Goal: Find contact information: Find contact information

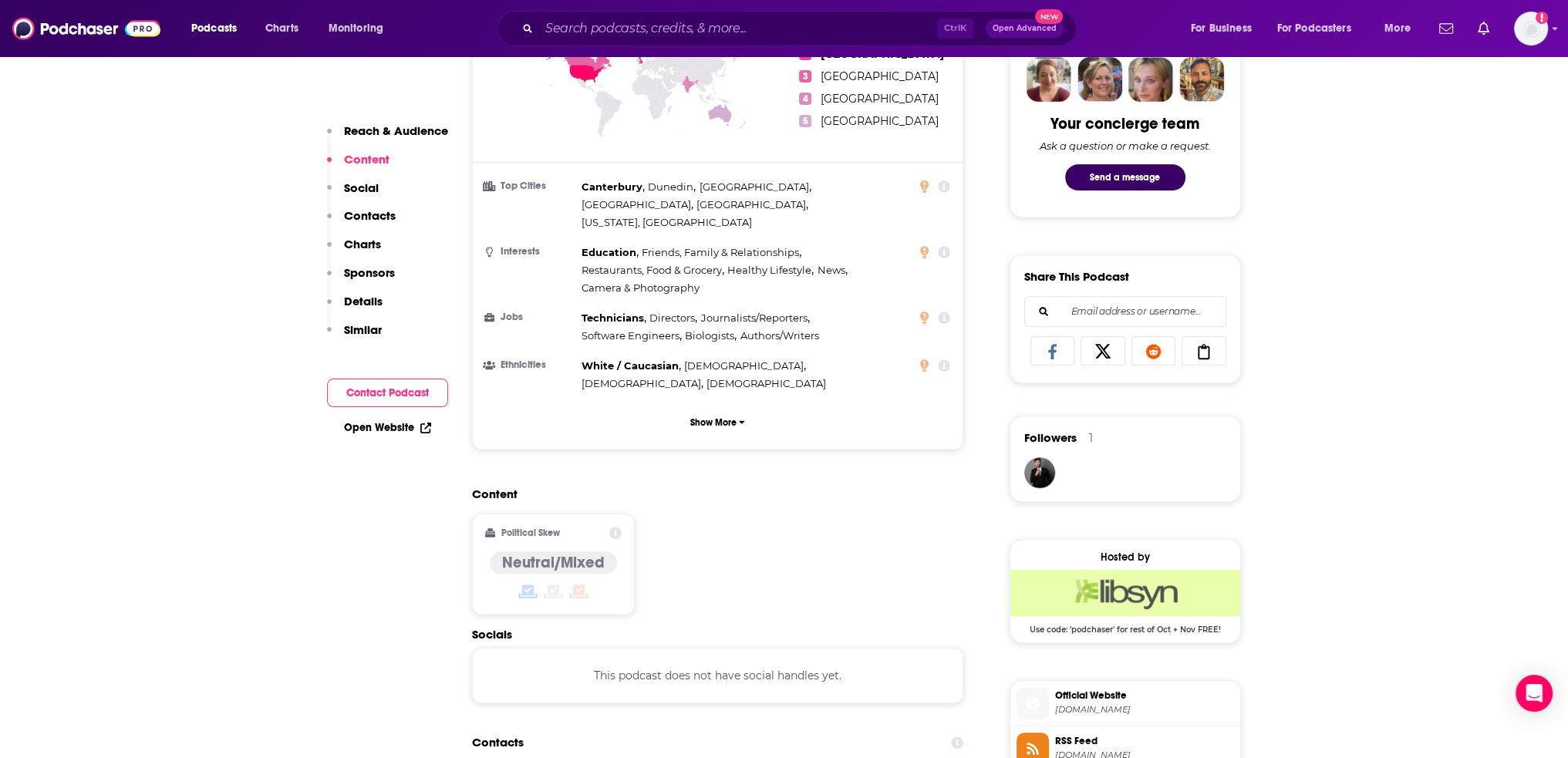
scroll to position [463, 0]
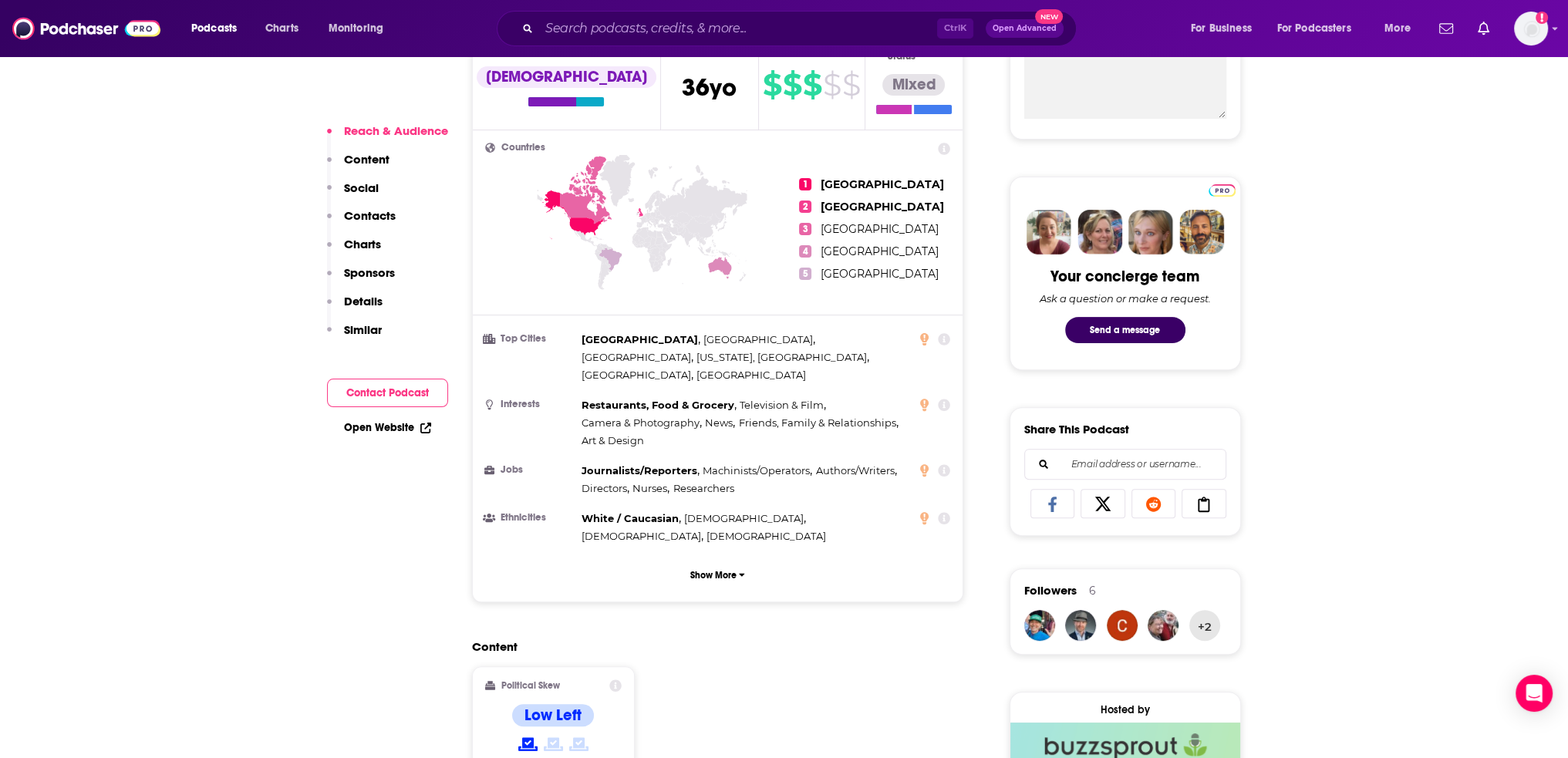
scroll to position [1156, 0]
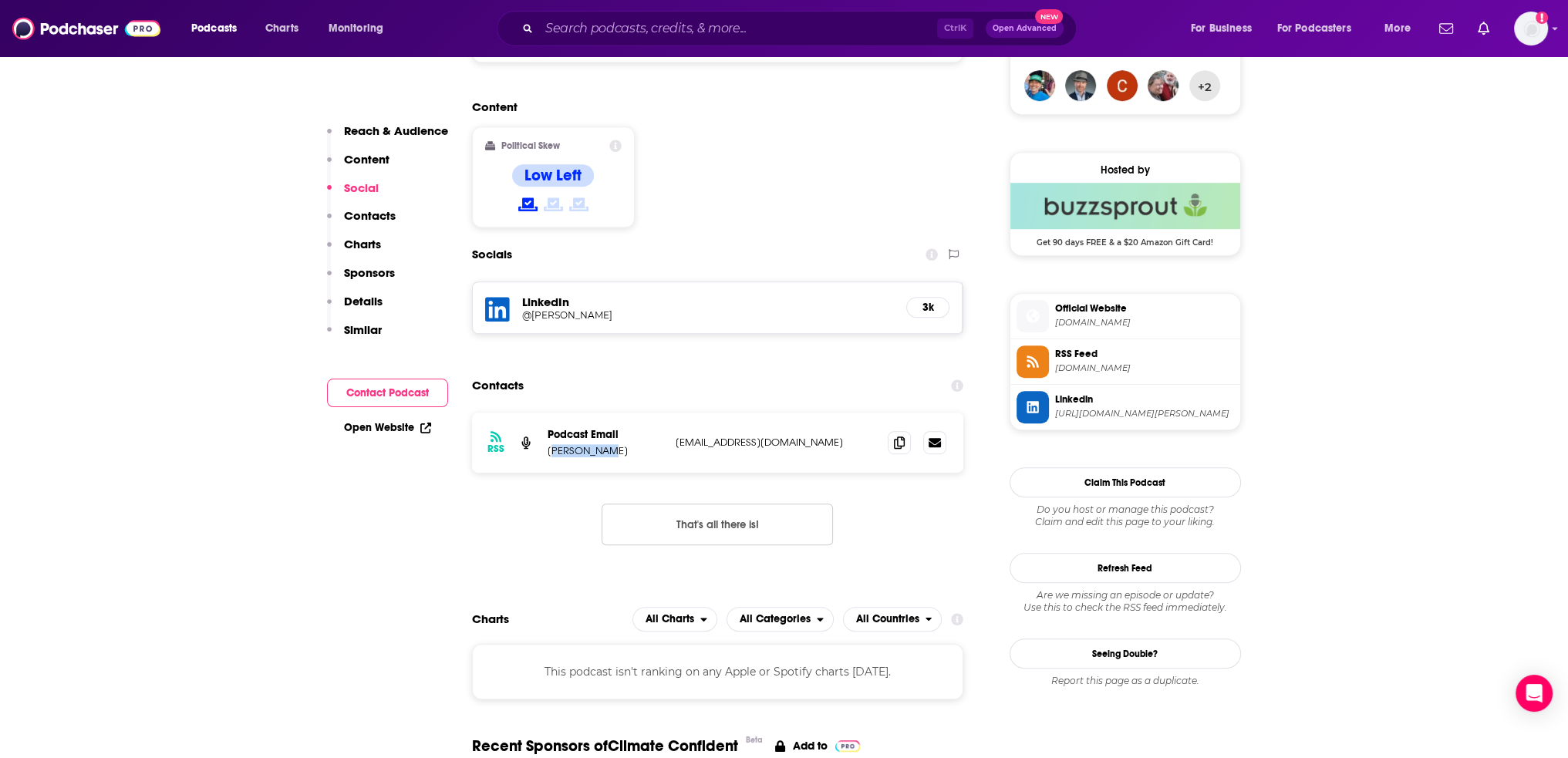
drag, startPoint x: 604, startPoint y: 389, endPoint x: 550, endPoint y: 392, distance: 54.1
click at [550, 444] on p "Tom Raftery" at bounding box center [605, 450] width 116 height 13
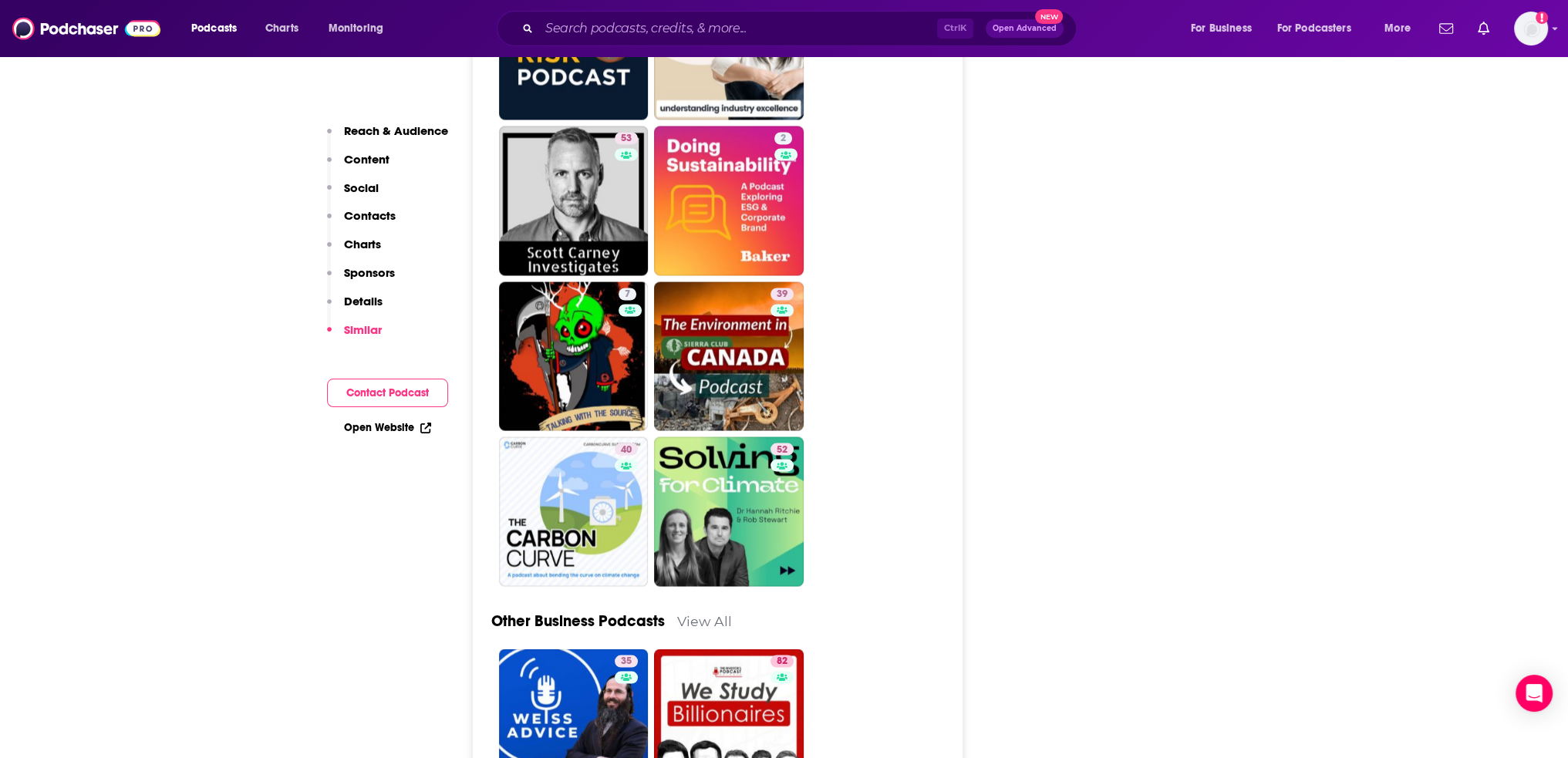
scroll to position [3777, 0]
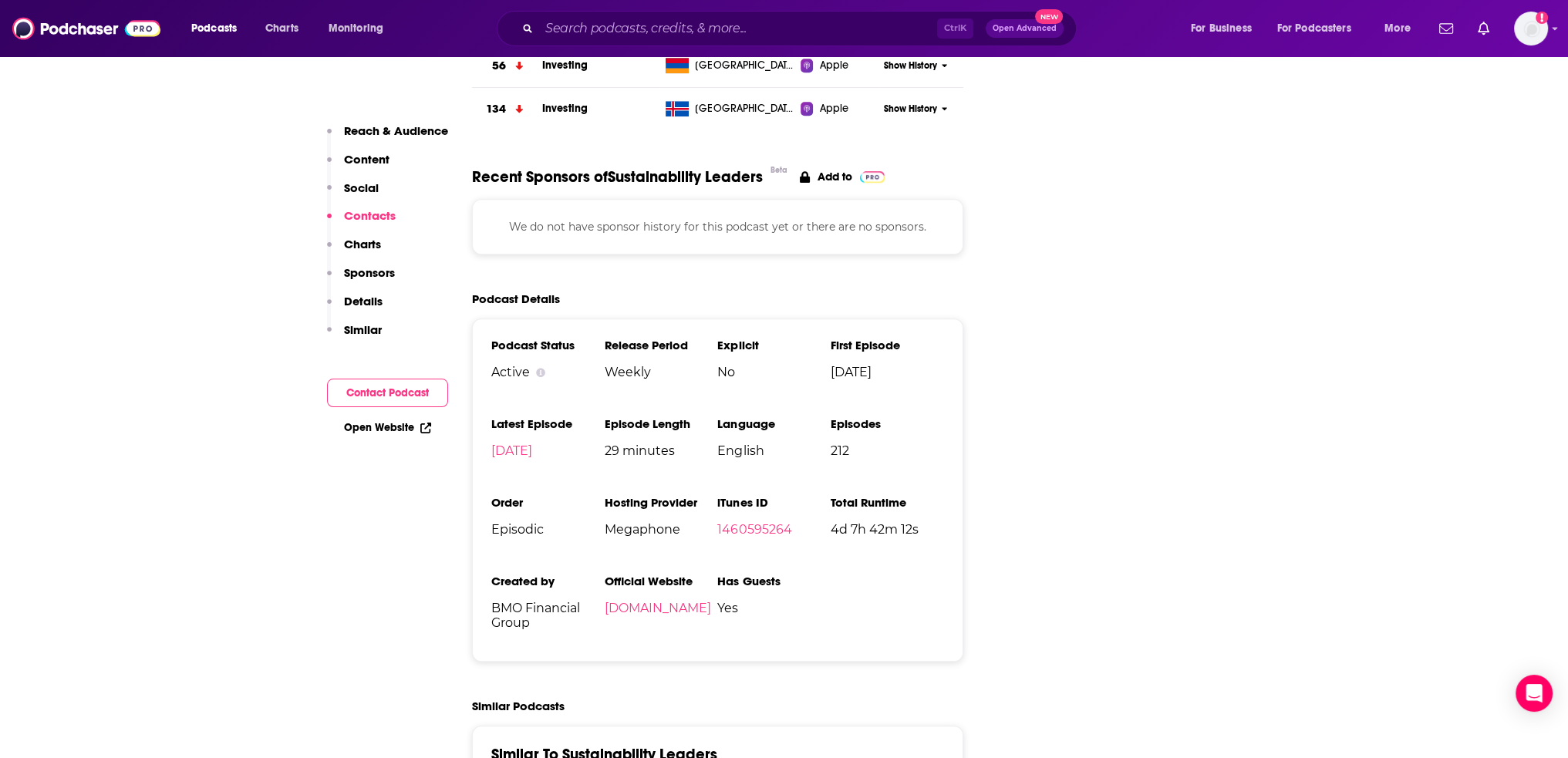
scroll to position [1773, 0]
click at [644, 600] on link "bmo.com" at bounding box center [657, 607] width 106 height 15
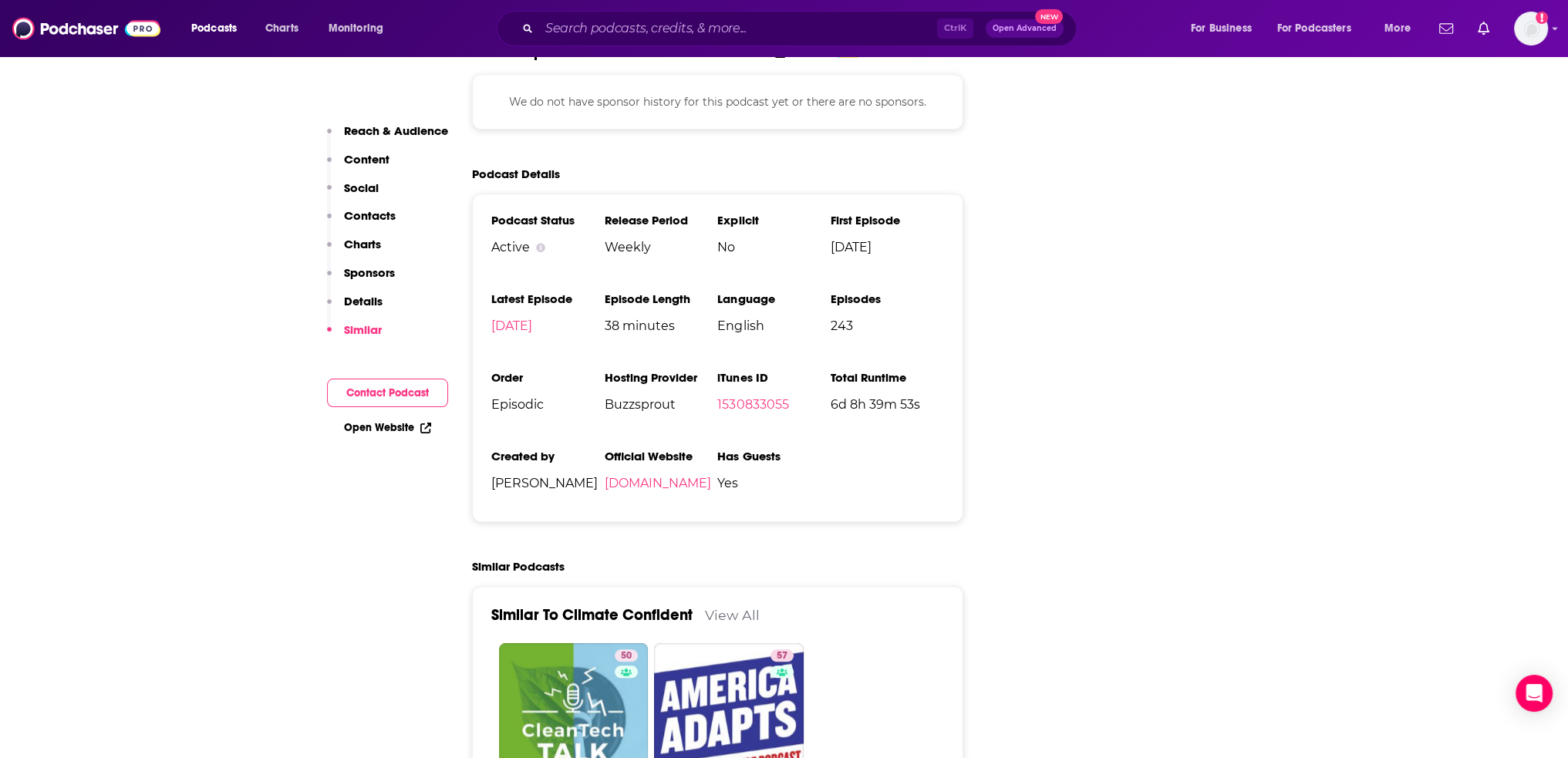
scroll to position [1850, 0]
click at [710, 475] on link "climateconfidentpodcast.com" at bounding box center [657, 482] width 106 height 15
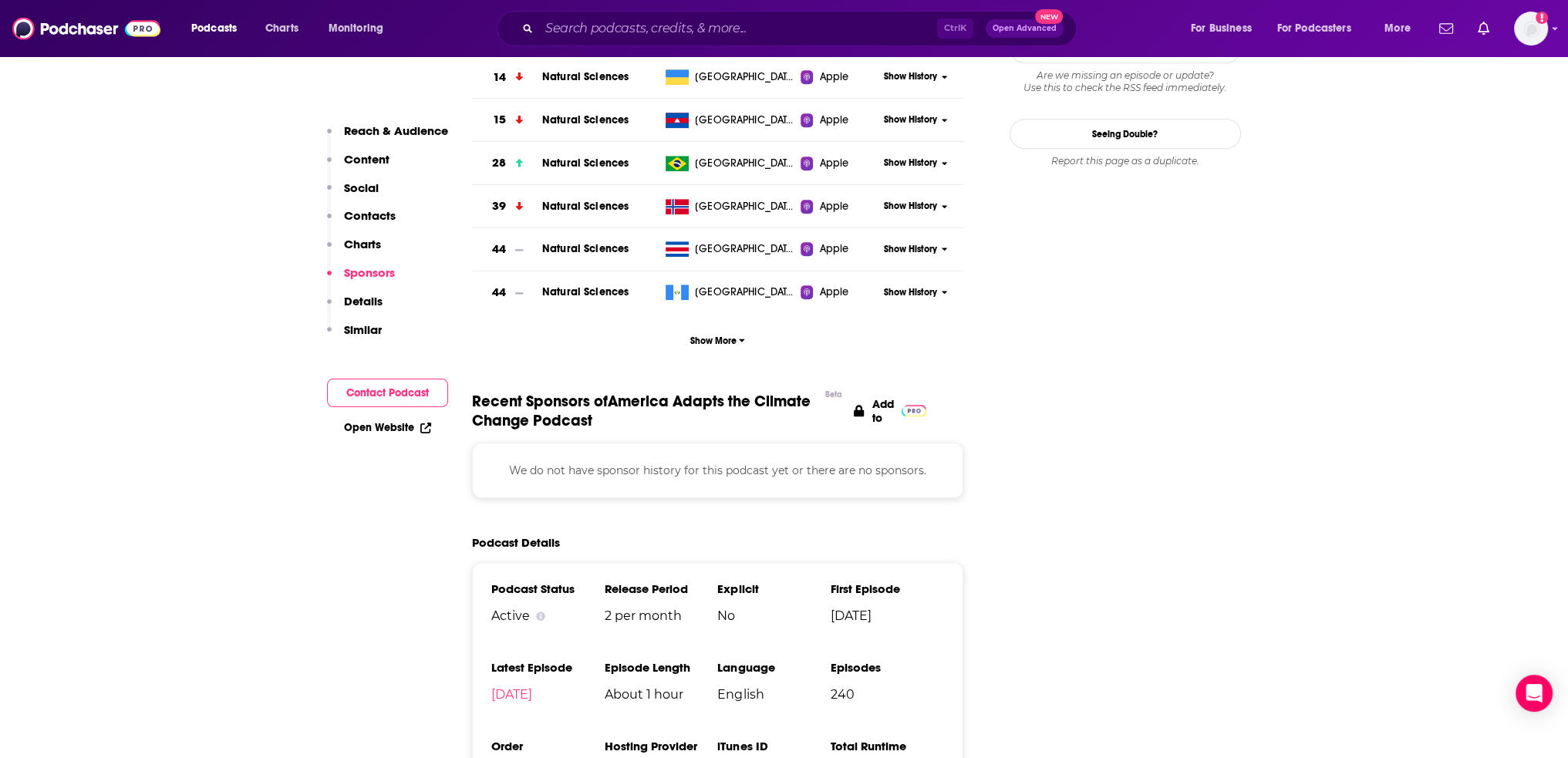
scroll to position [2082, 0]
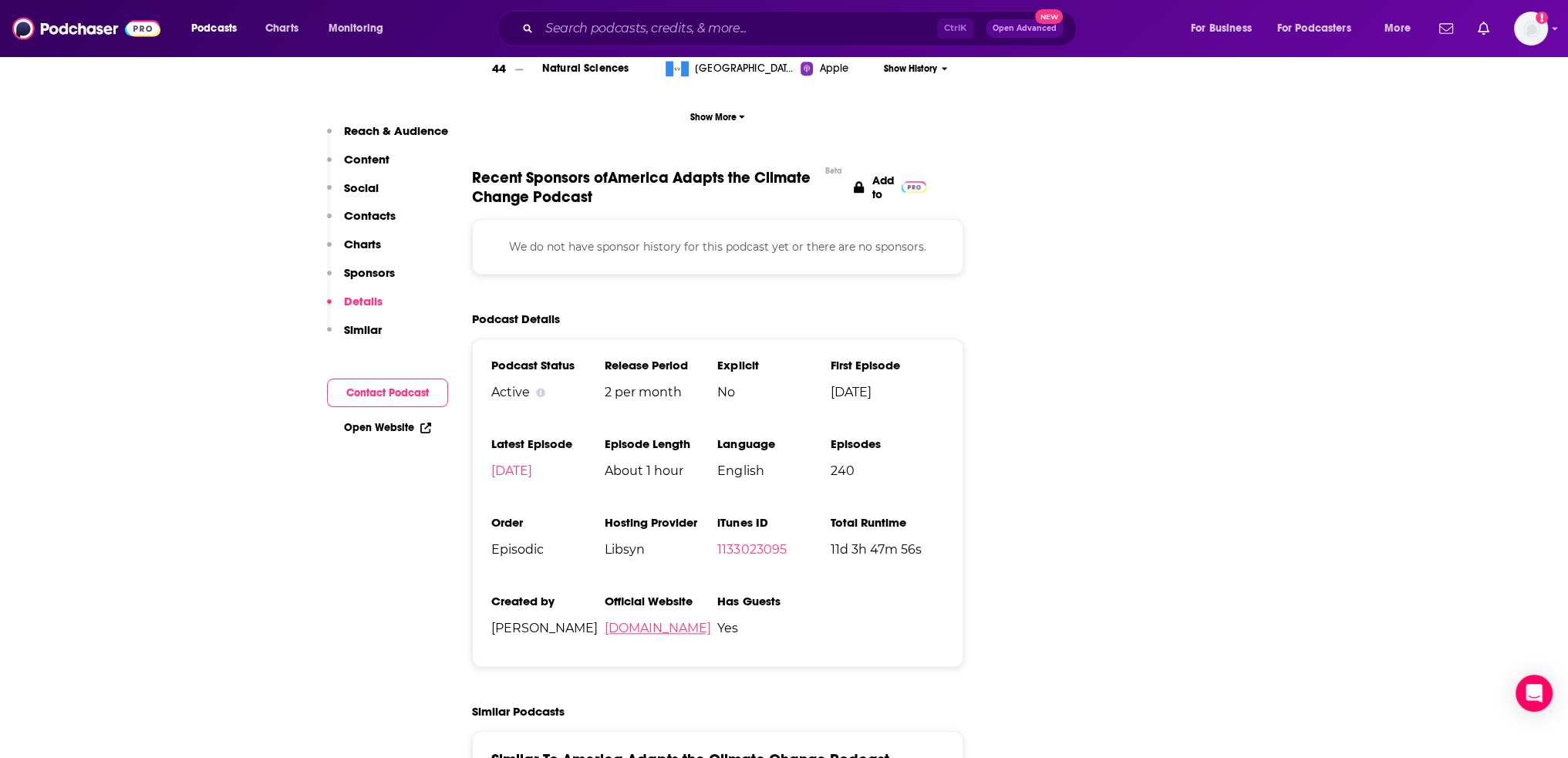
click at [657, 621] on link "[DOMAIN_NAME]" at bounding box center [657, 627] width 106 height 15
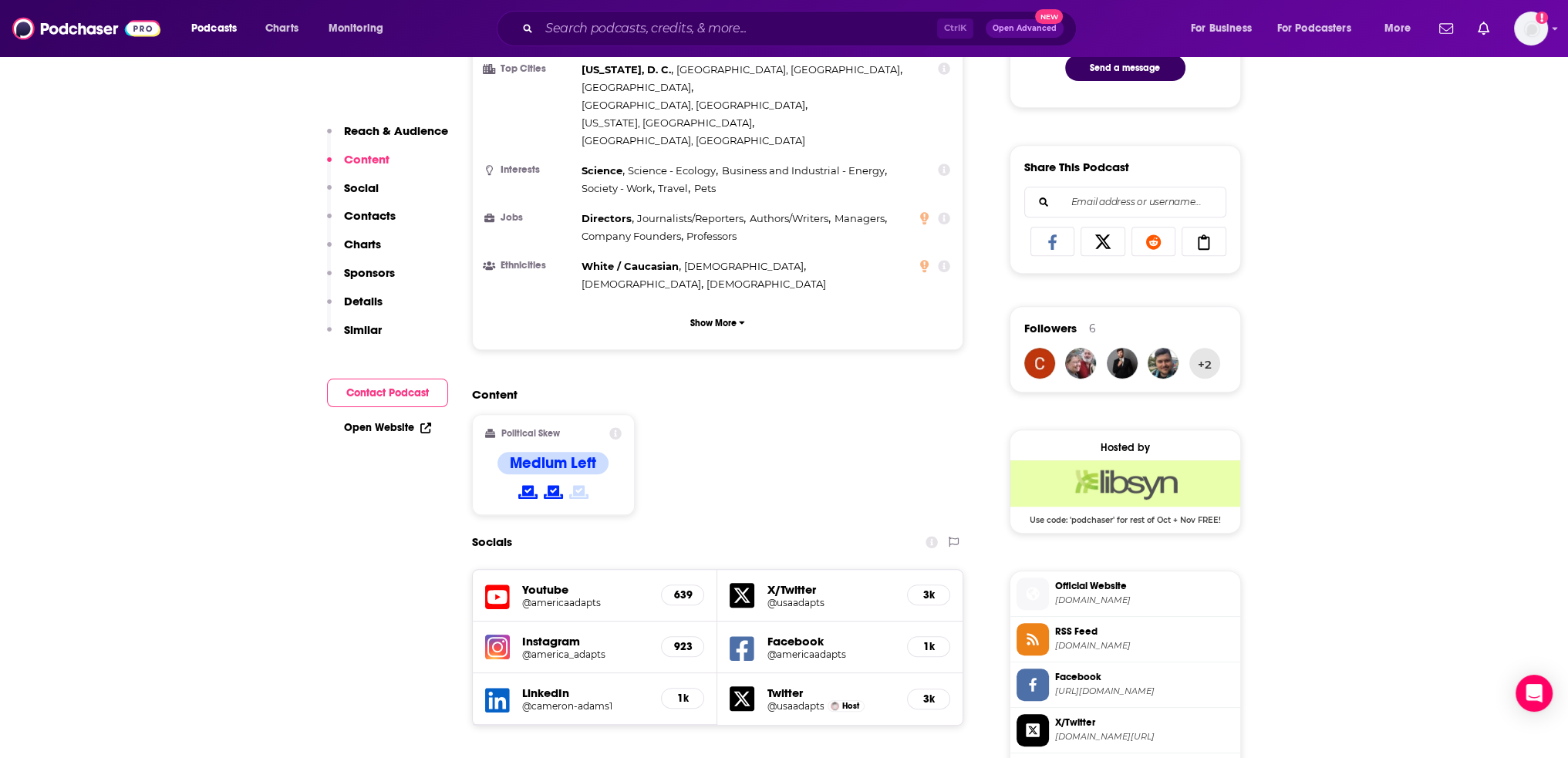
scroll to position [540, 0]
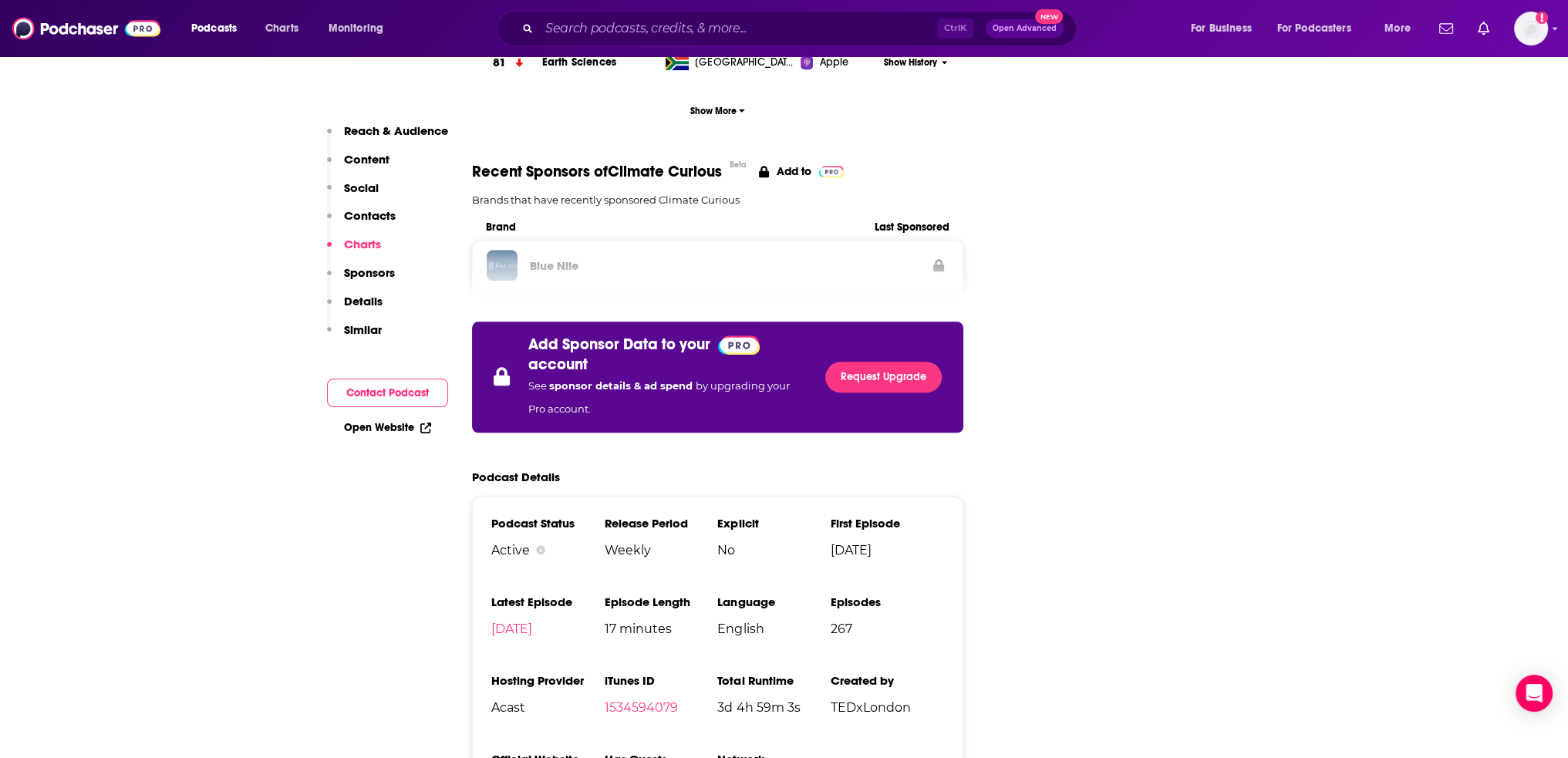
scroll to position [2236, 0]
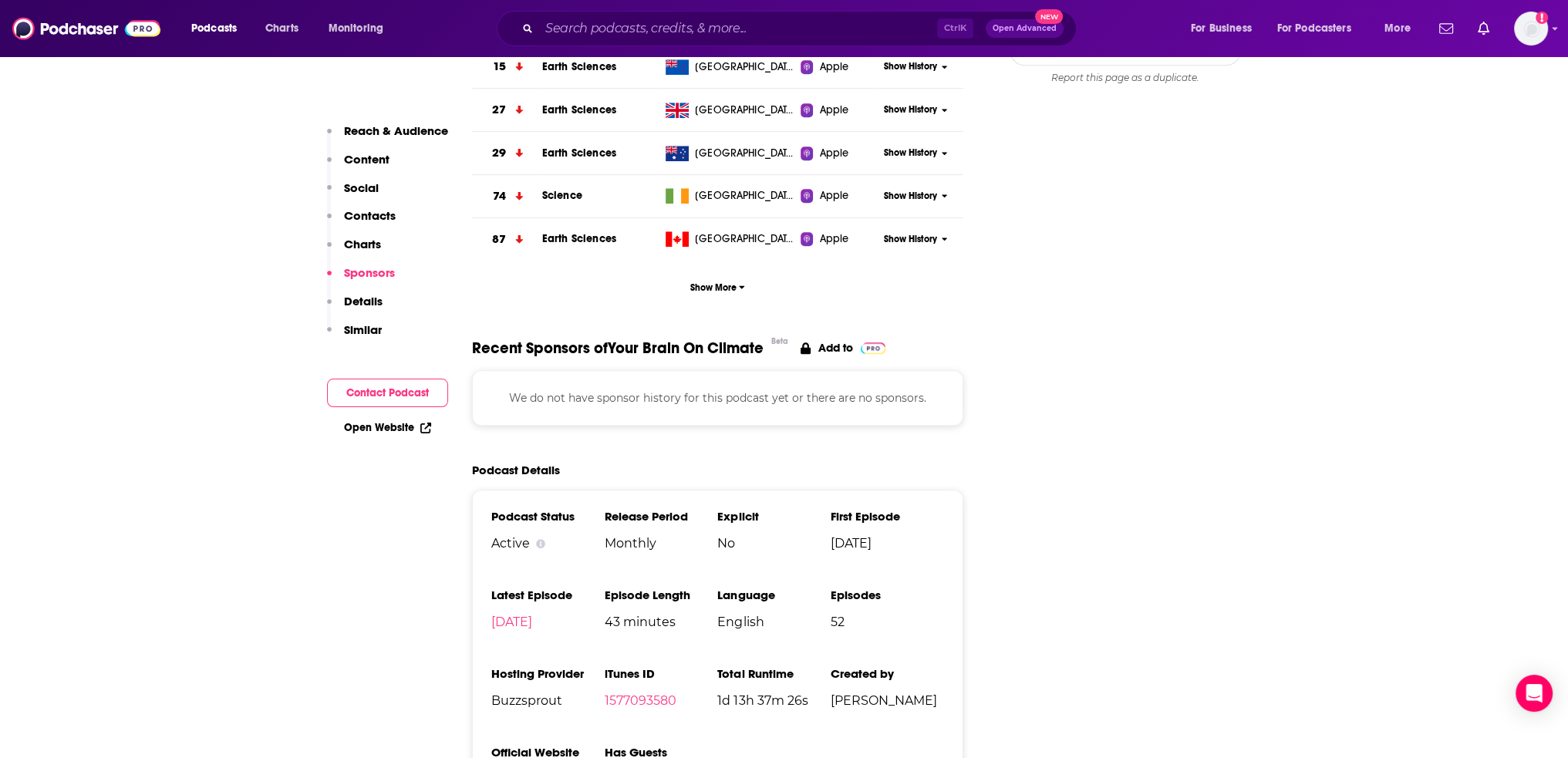
scroll to position [2313, 0]
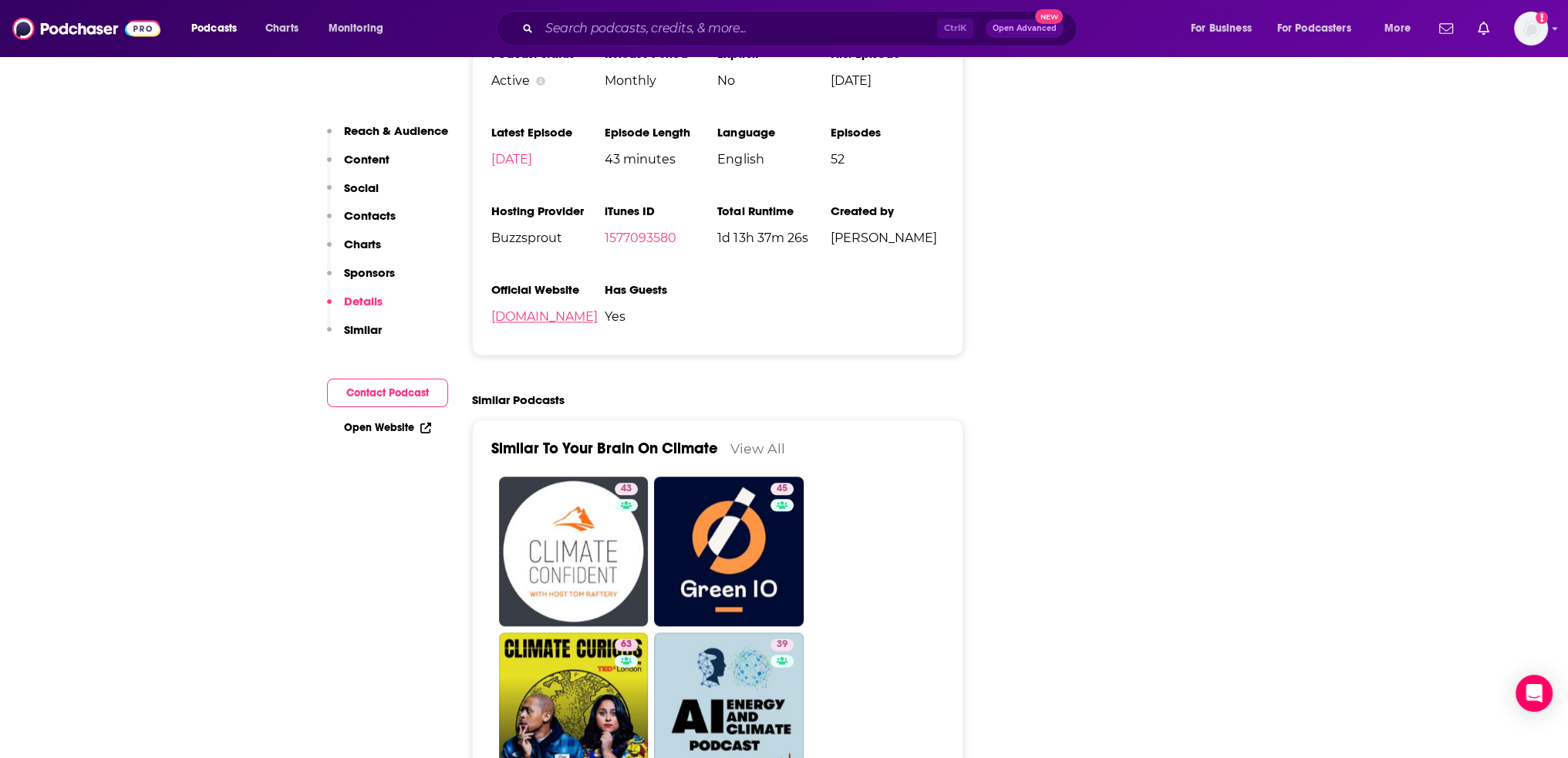
click at [549, 309] on link "yourbrainonclimate.com" at bounding box center [544, 316] width 106 height 15
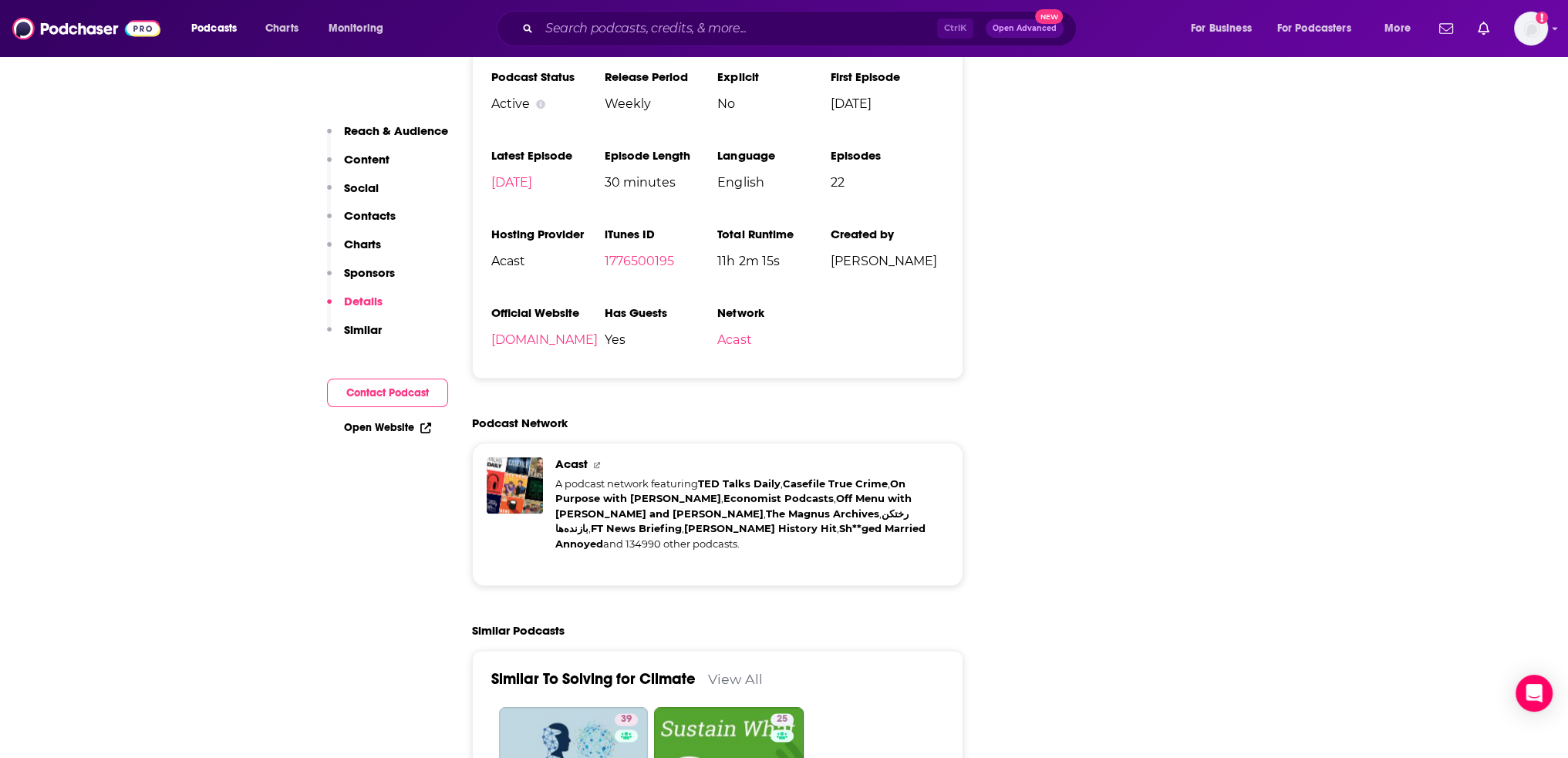
scroll to position [2159, 0]
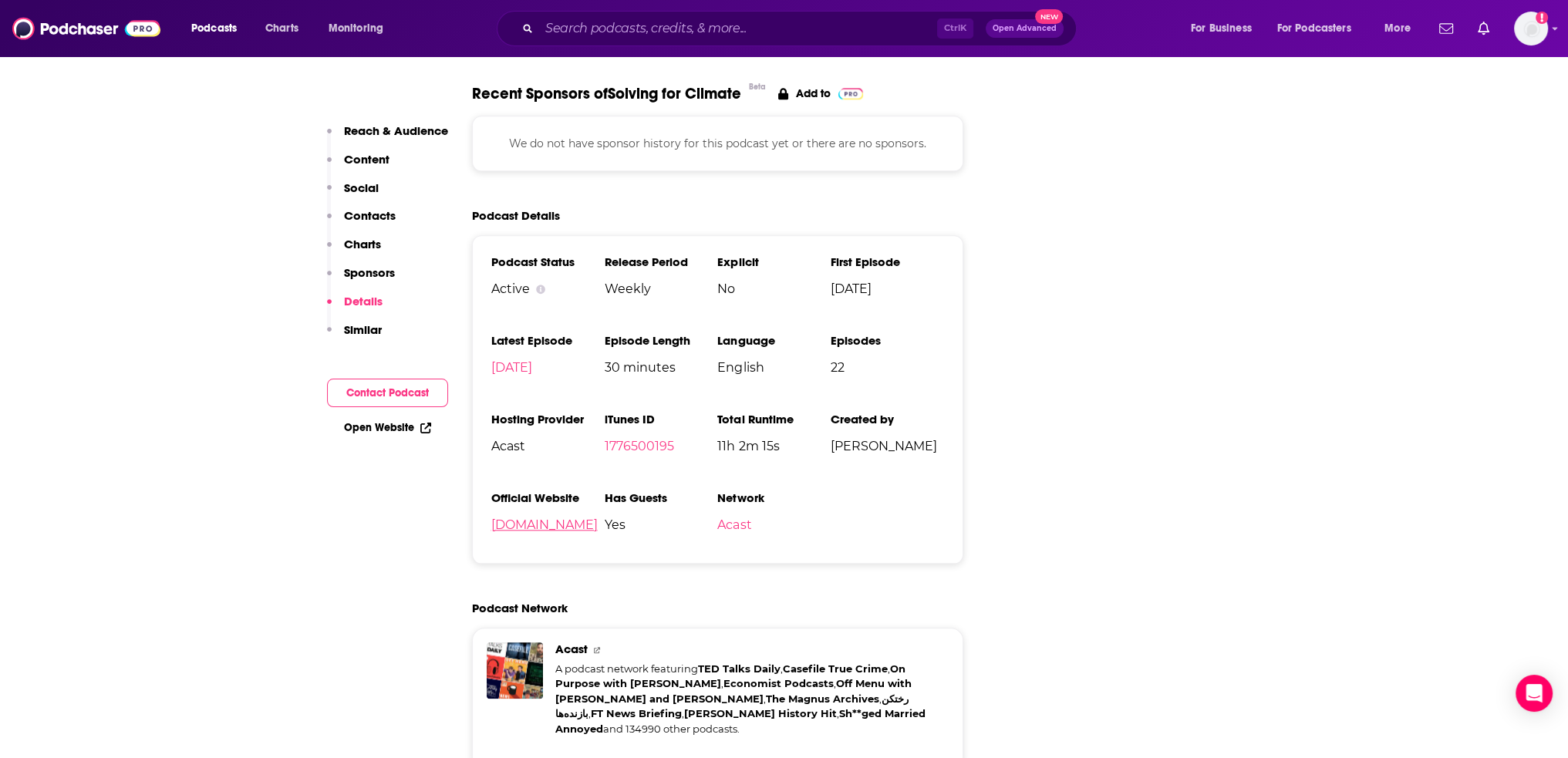
click at [558, 517] on link "feeds.acast.com" at bounding box center [544, 524] width 106 height 15
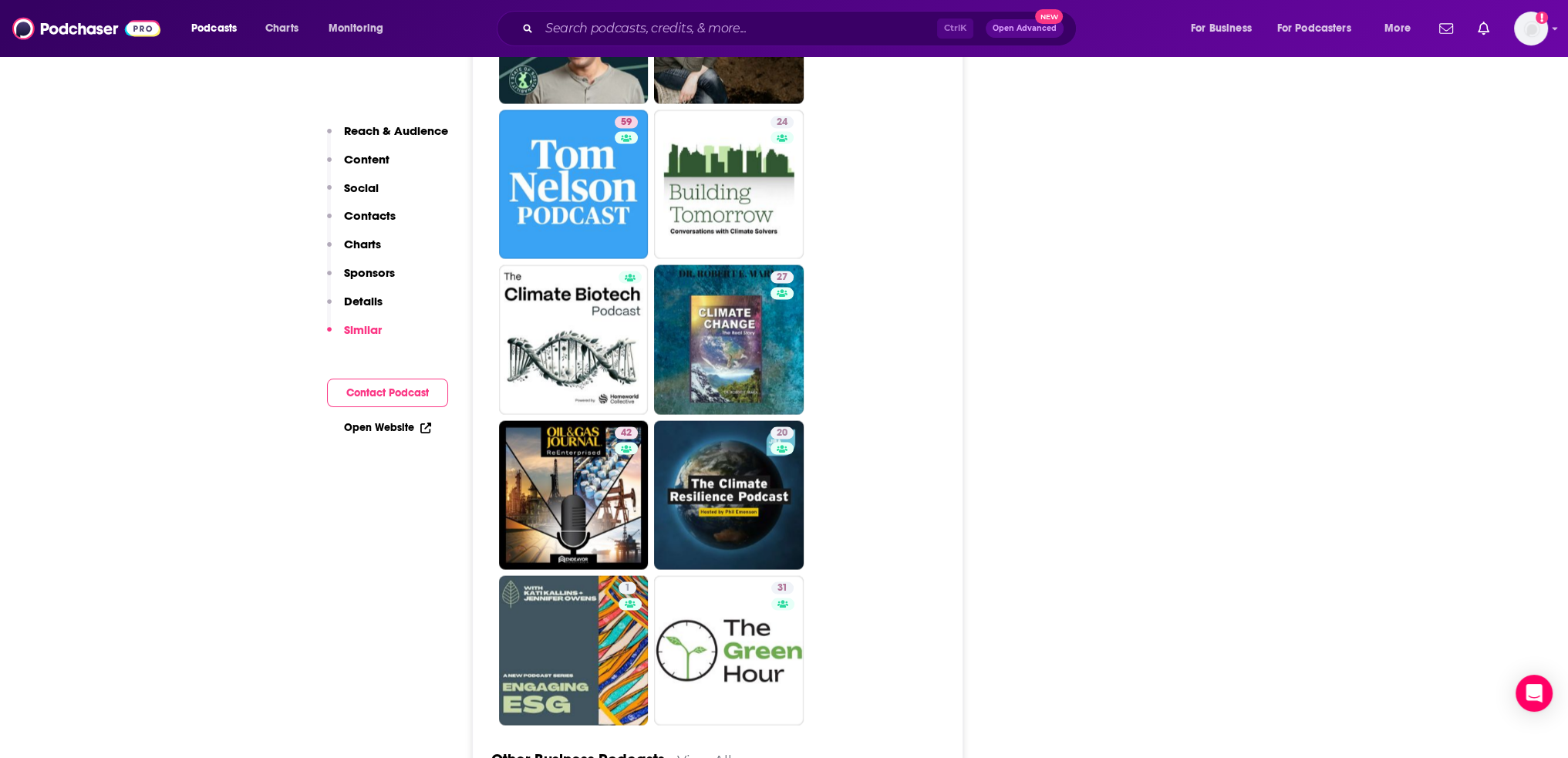
scroll to position [4472, 0]
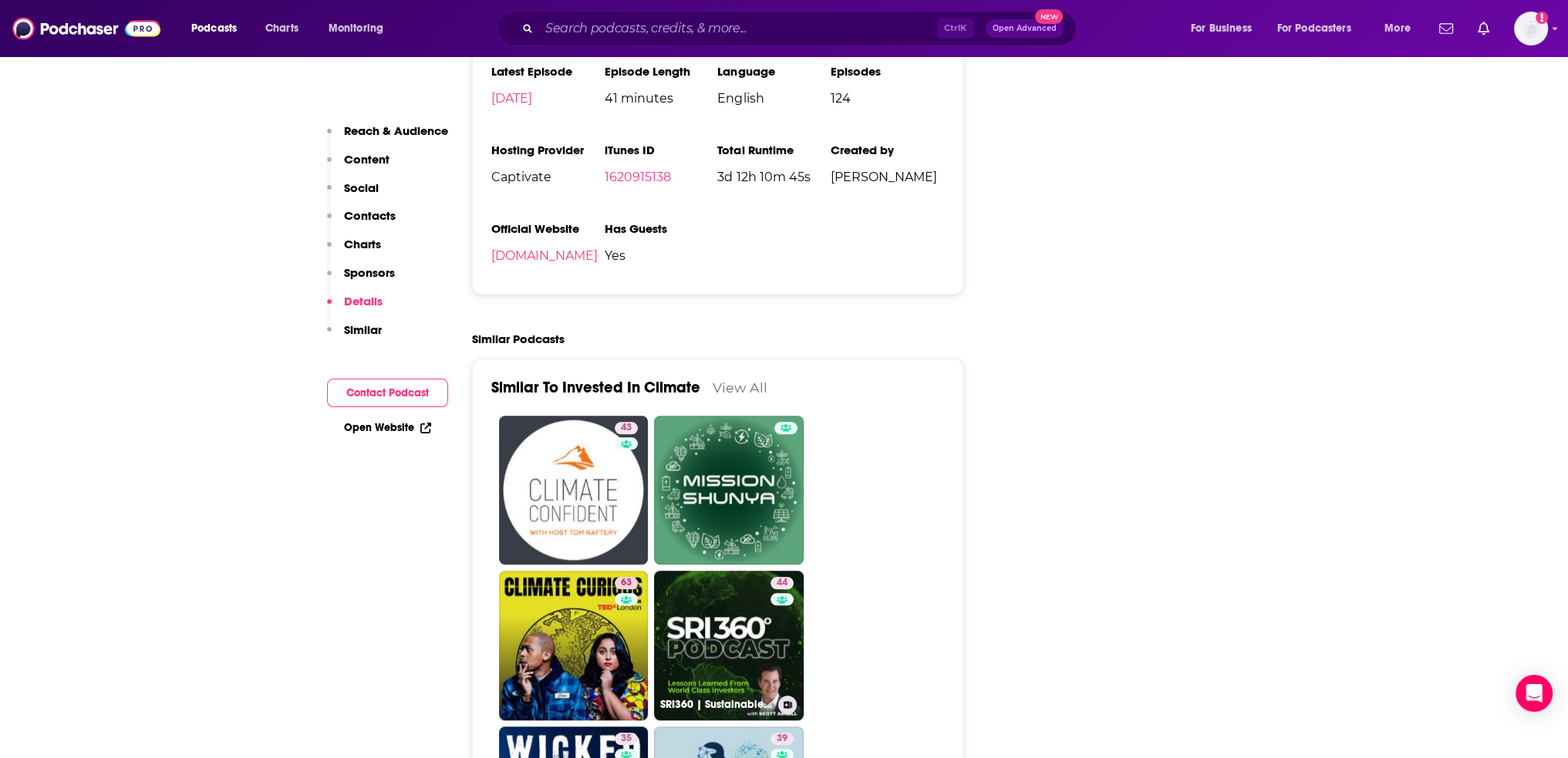
scroll to position [2004, 0]
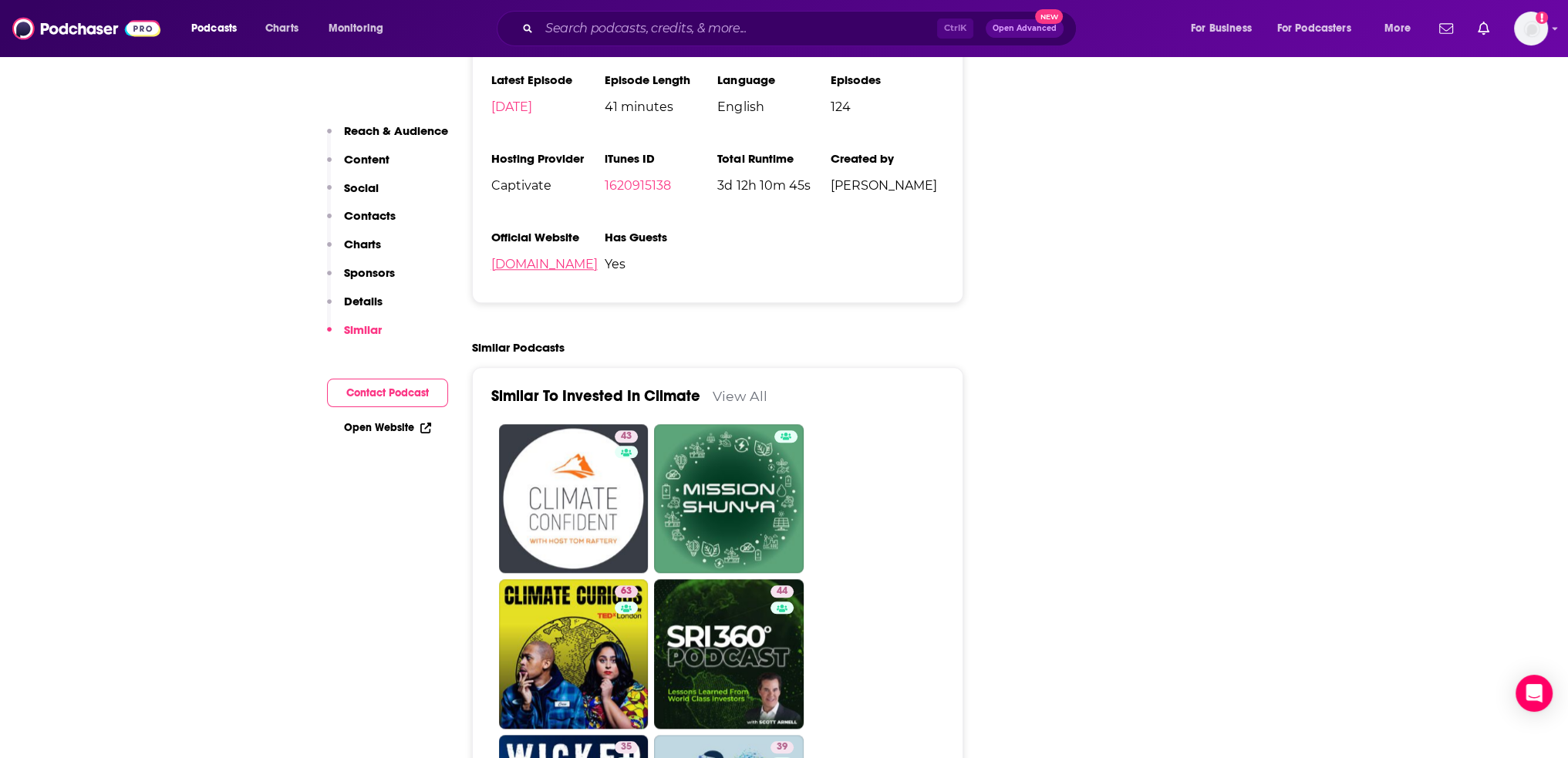
click at [578, 257] on link "invested-in-climate.captivate.fm" at bounding box center [544, 264] width 106 height 15
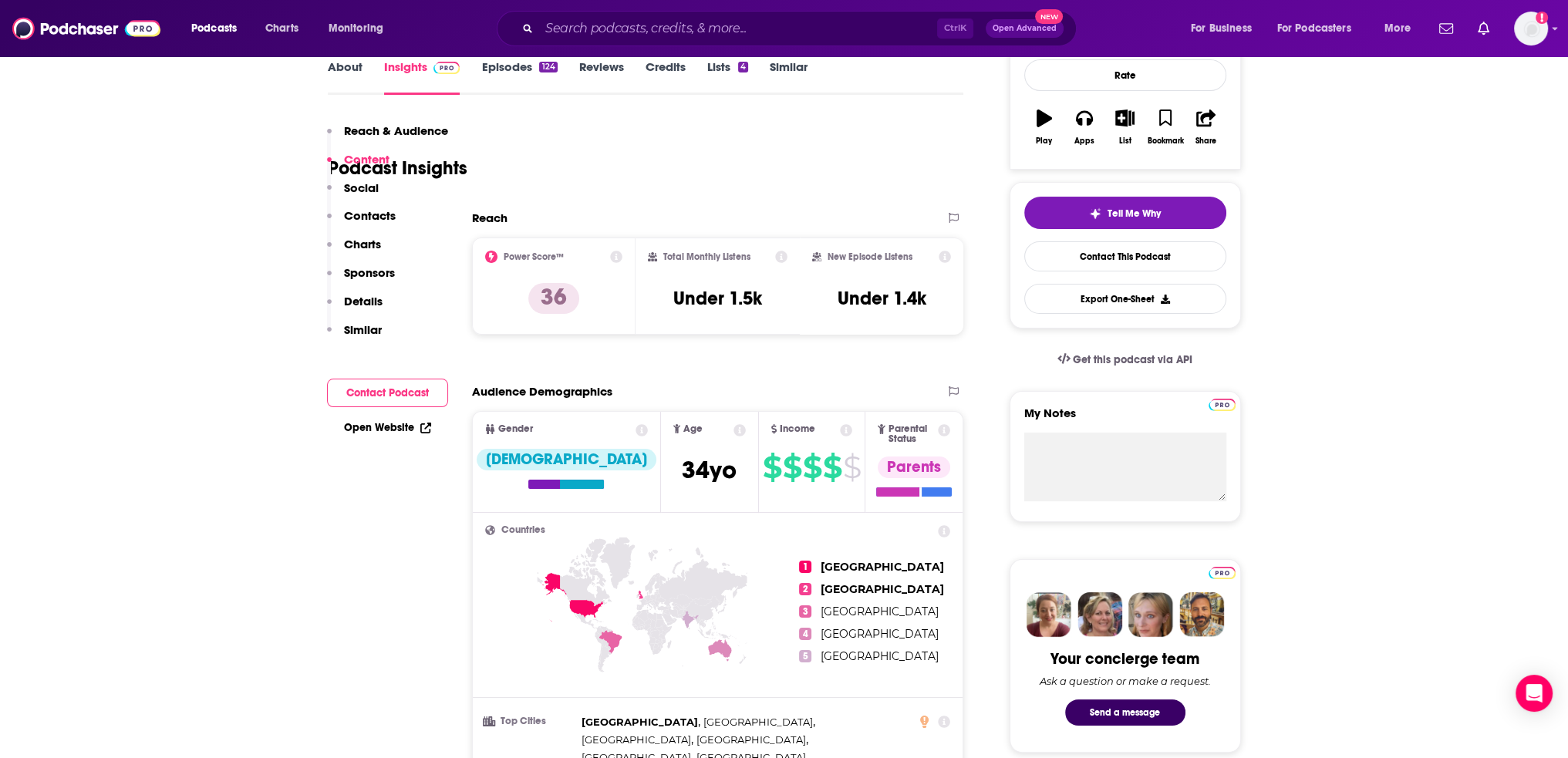
scroll to position [0, 0]
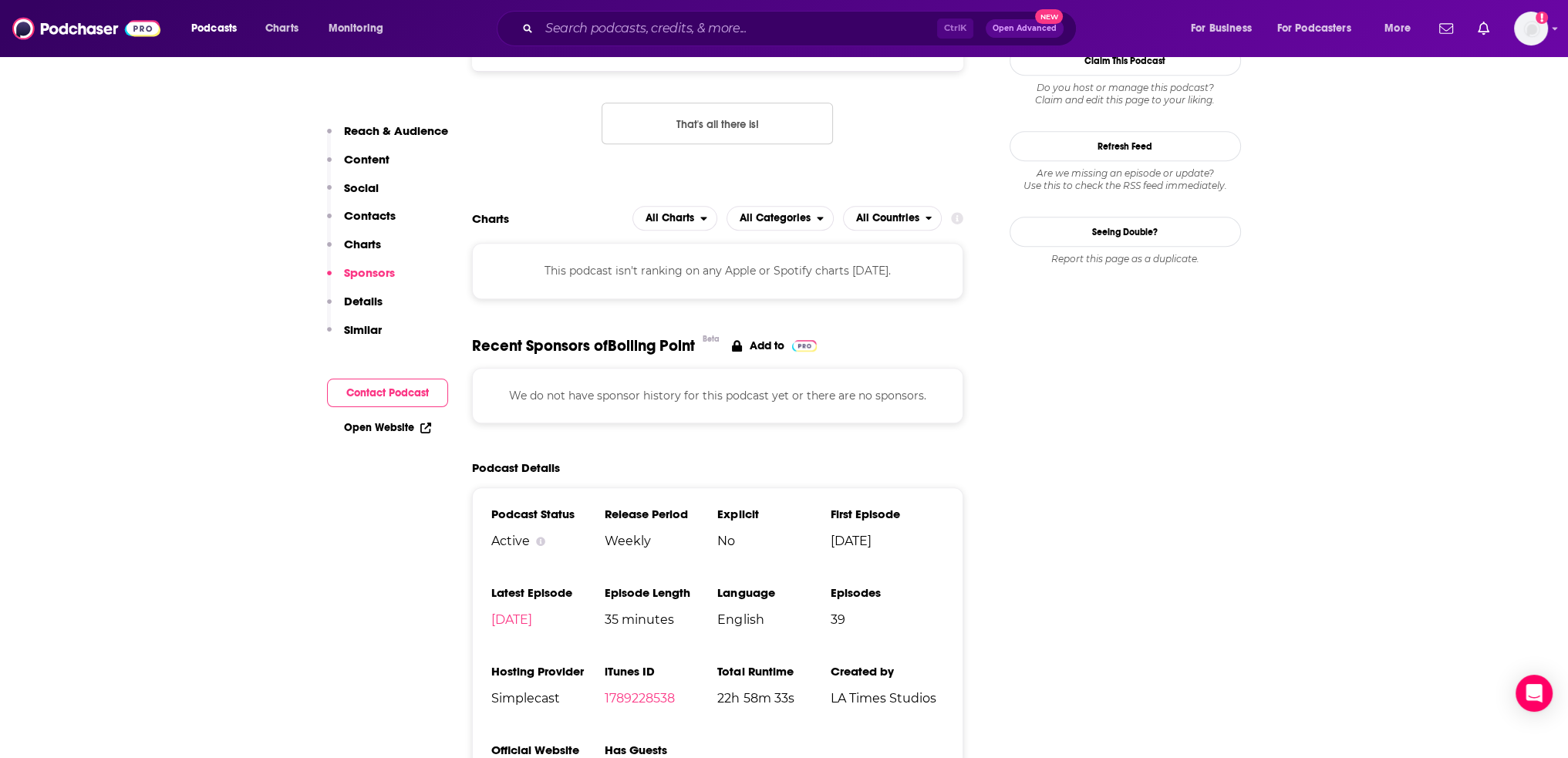
scroll to position [1927, 0]
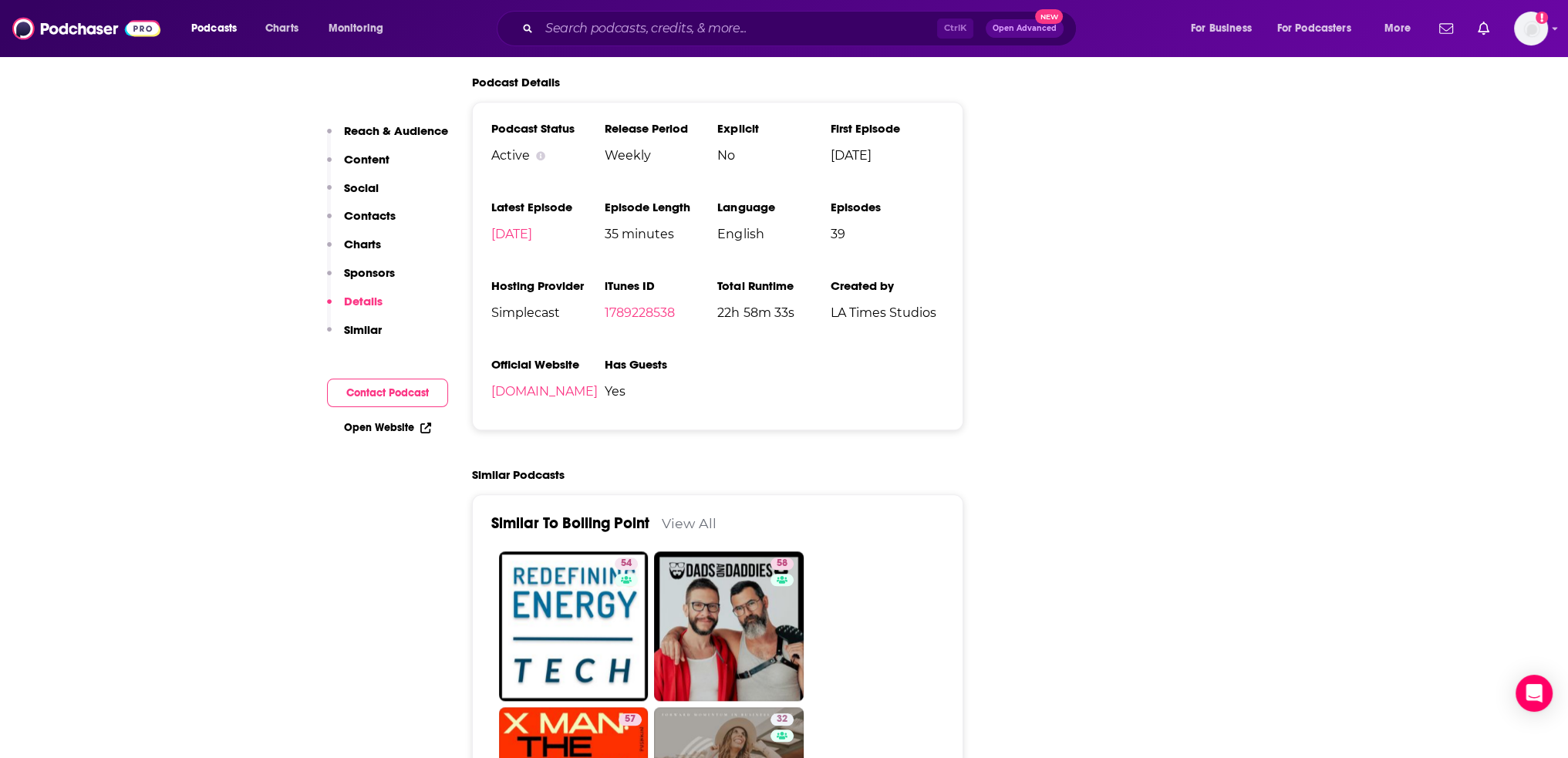
click at [580, 357] on li "Official Website boiling-point.simplecast.com" at bounding box center [548, 383] width 113 height 54
click at [577, 384] on link "boiling-point.simplecast.com" at bounding box center [544, 391] width 106 height 15
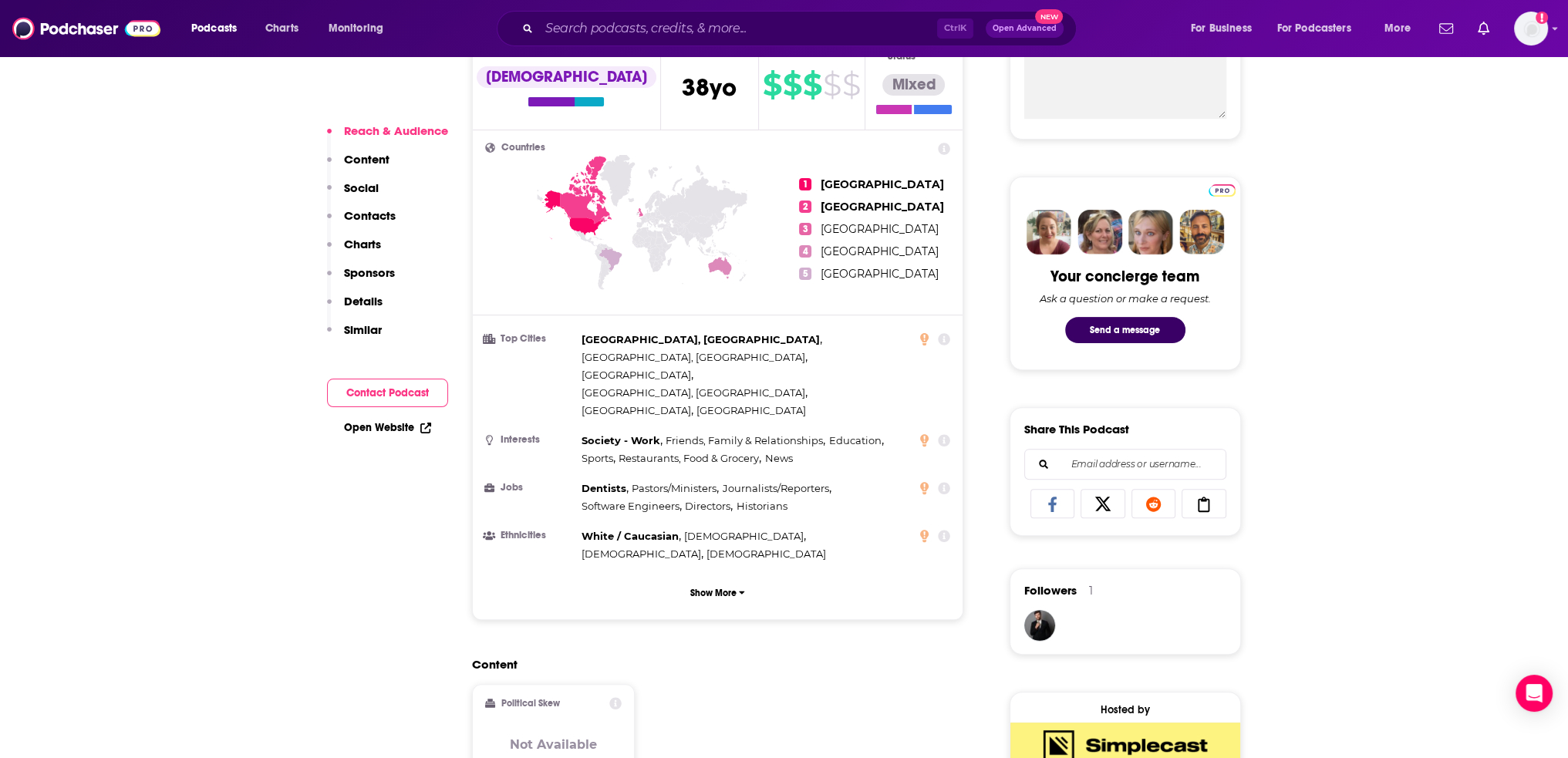
scroll to position [1156, 0]
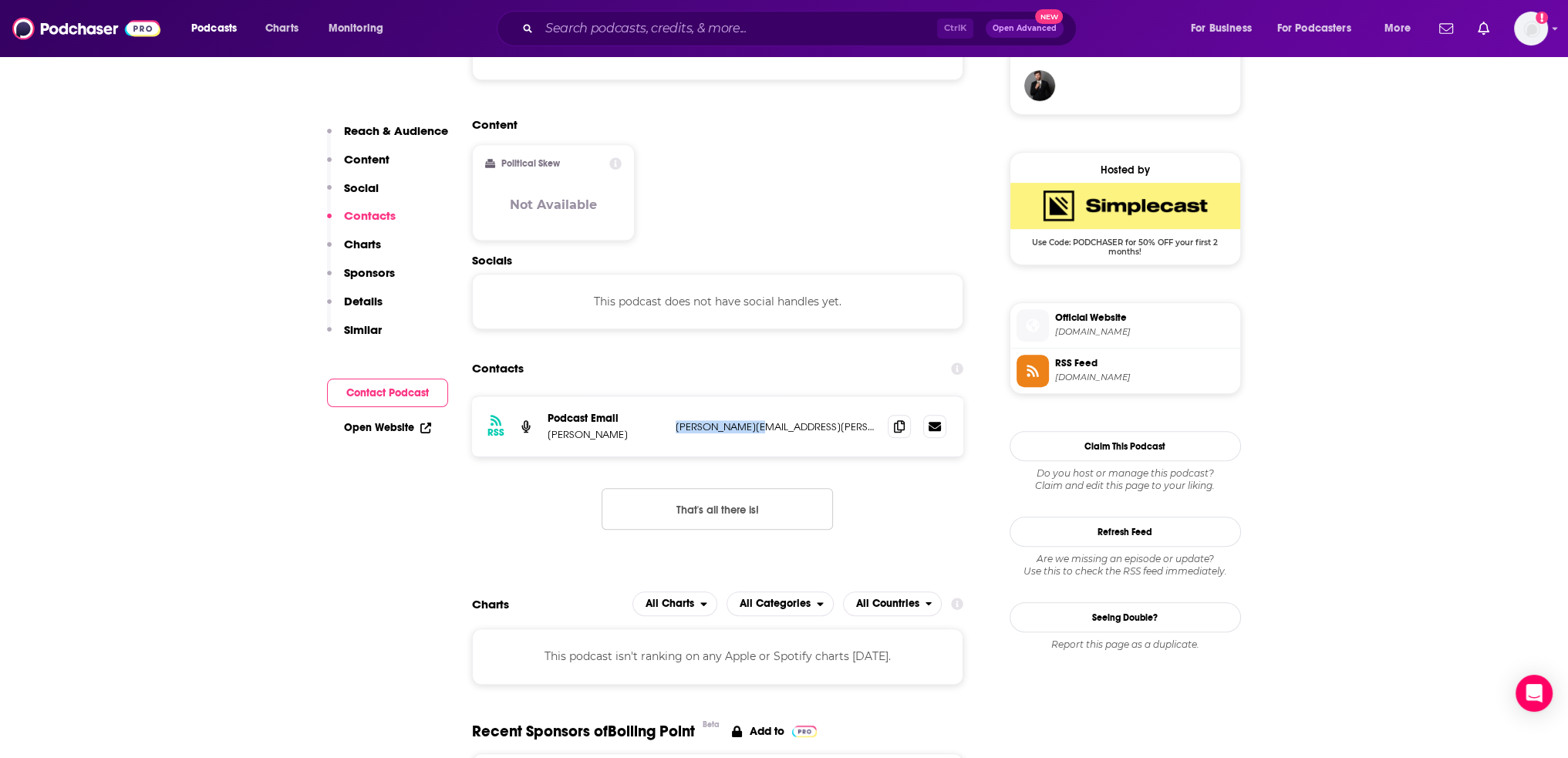
drag, startPoint x: 673, startPoint y: 348, endPoint x: 752, endPoint y: 349, distance: 79.0
click at [752, 397] on div "RSS Podcast Email Darius Derakshan Darius.Derakshan@latimes.com Darius.Deraksha…" at bounding box center [717, 427] width 492 height 60
click at [752, 420] on p "Darius.Derakshan@latimes.com" at bounding box center [776, 426] width 201 height 13
drag, startPoint x: 755, startPoint y: 350, endPoint x: 667, endPoint y: 350, distance: 88.0
click at [667, 397] on div "RSS Podcast Email Darius Derakshan Darius.Derakshan@latimes.com Darius.Deraksha…" at bounding box center [717, 427] width 492 height 60
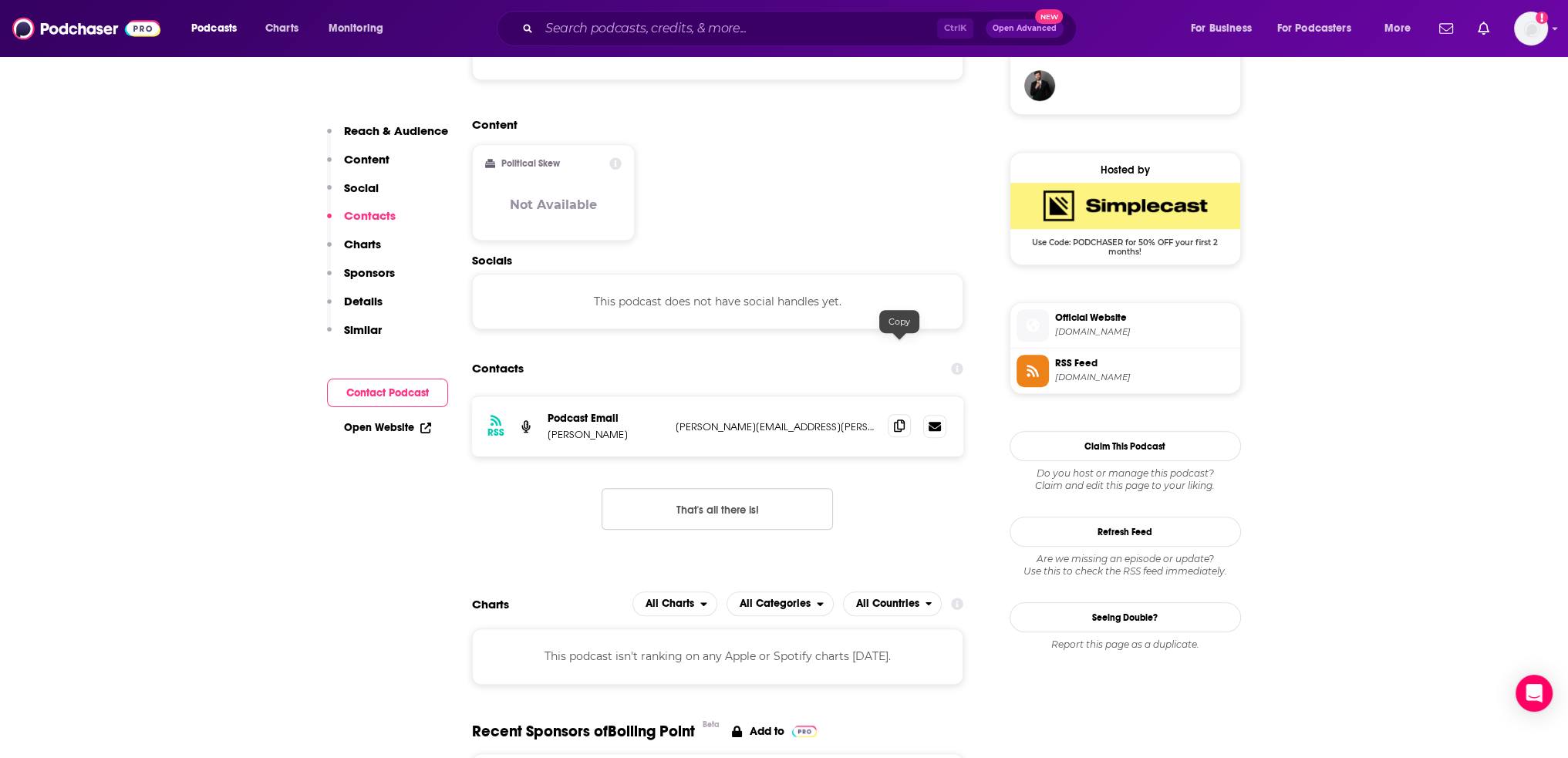
click at [895, 414] on span at bounding box center [899, 426] width 23 height 23
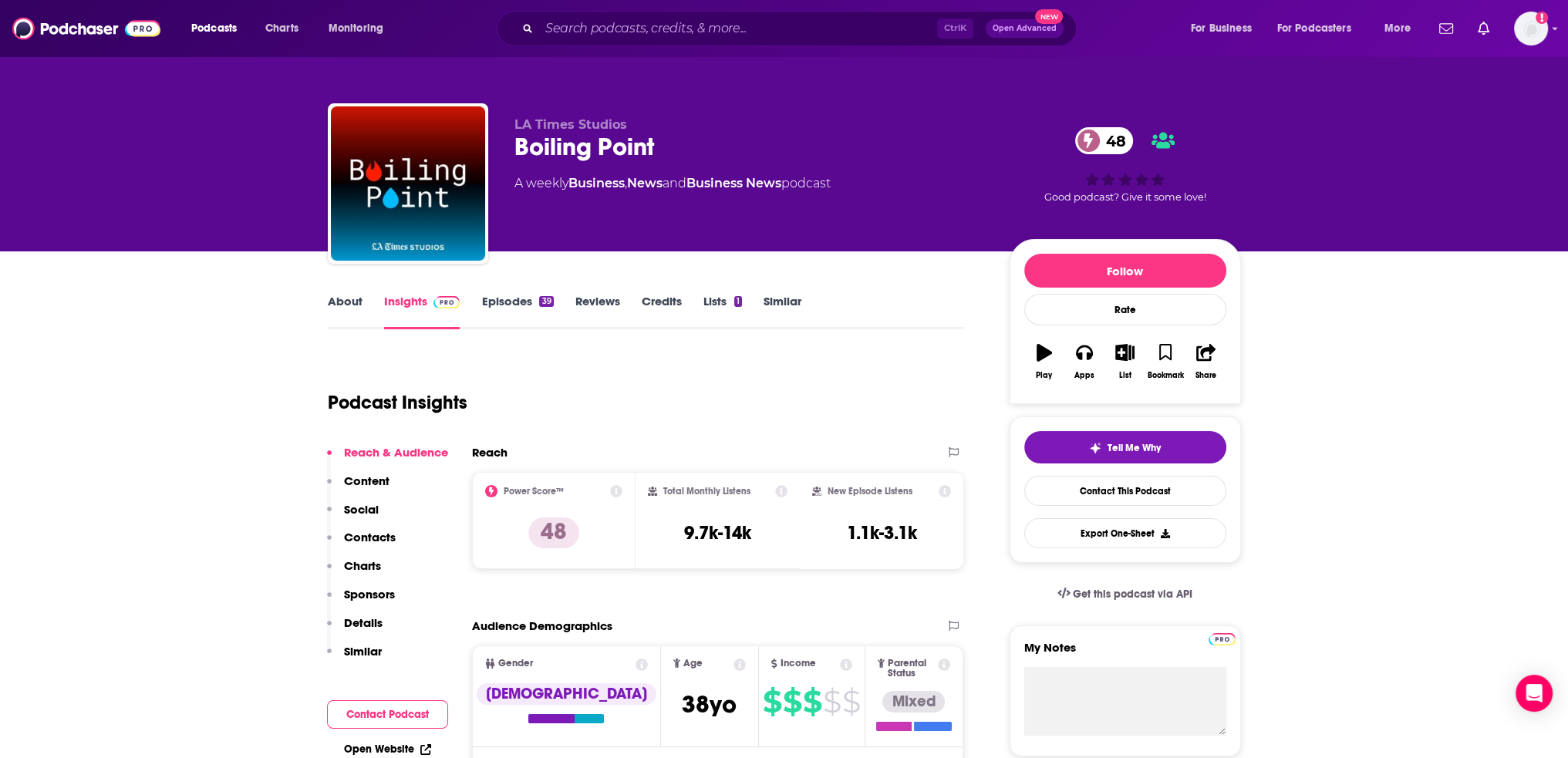
scroll to position [0, 0]
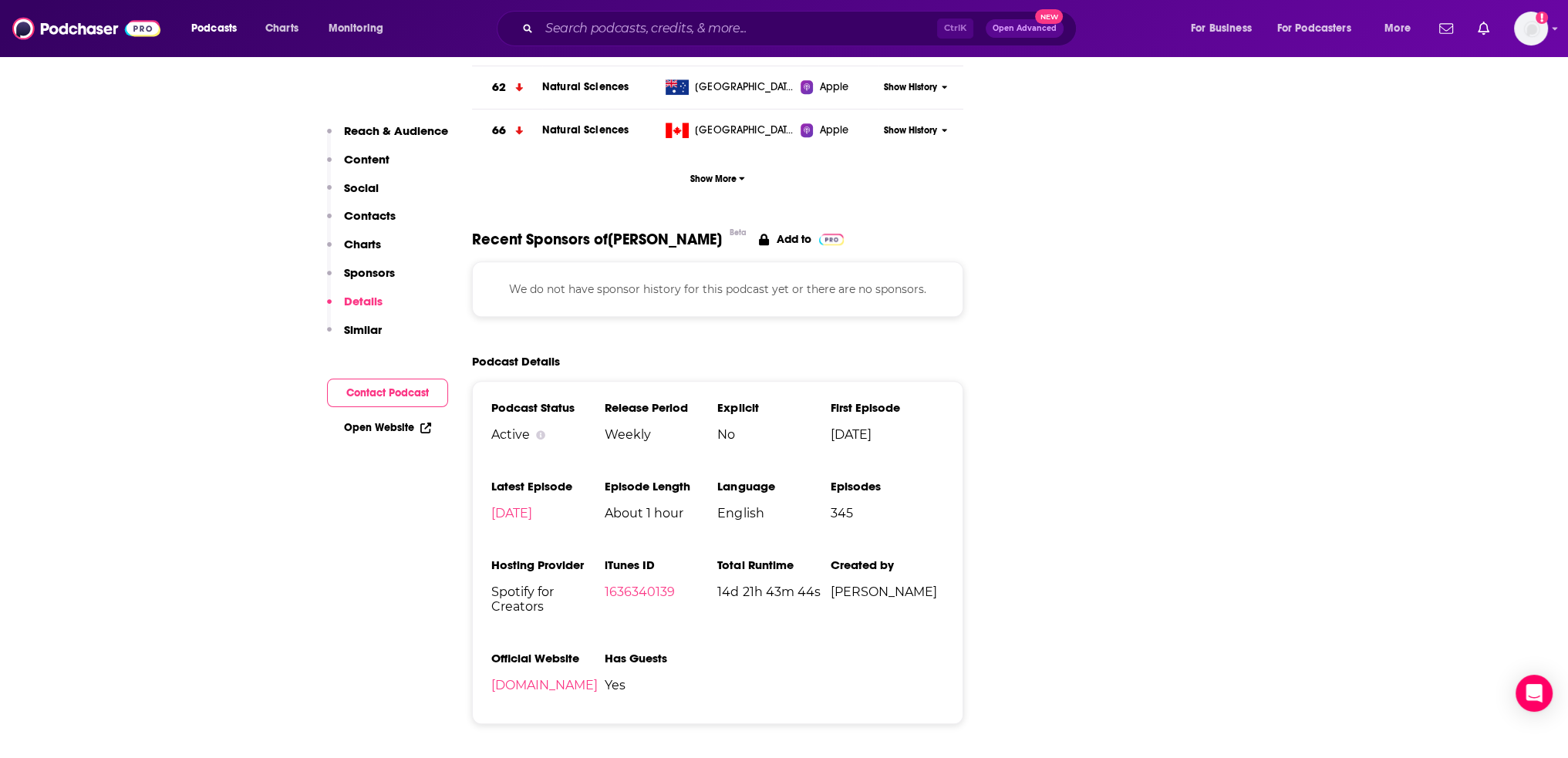
scroll to position [2236, 0]
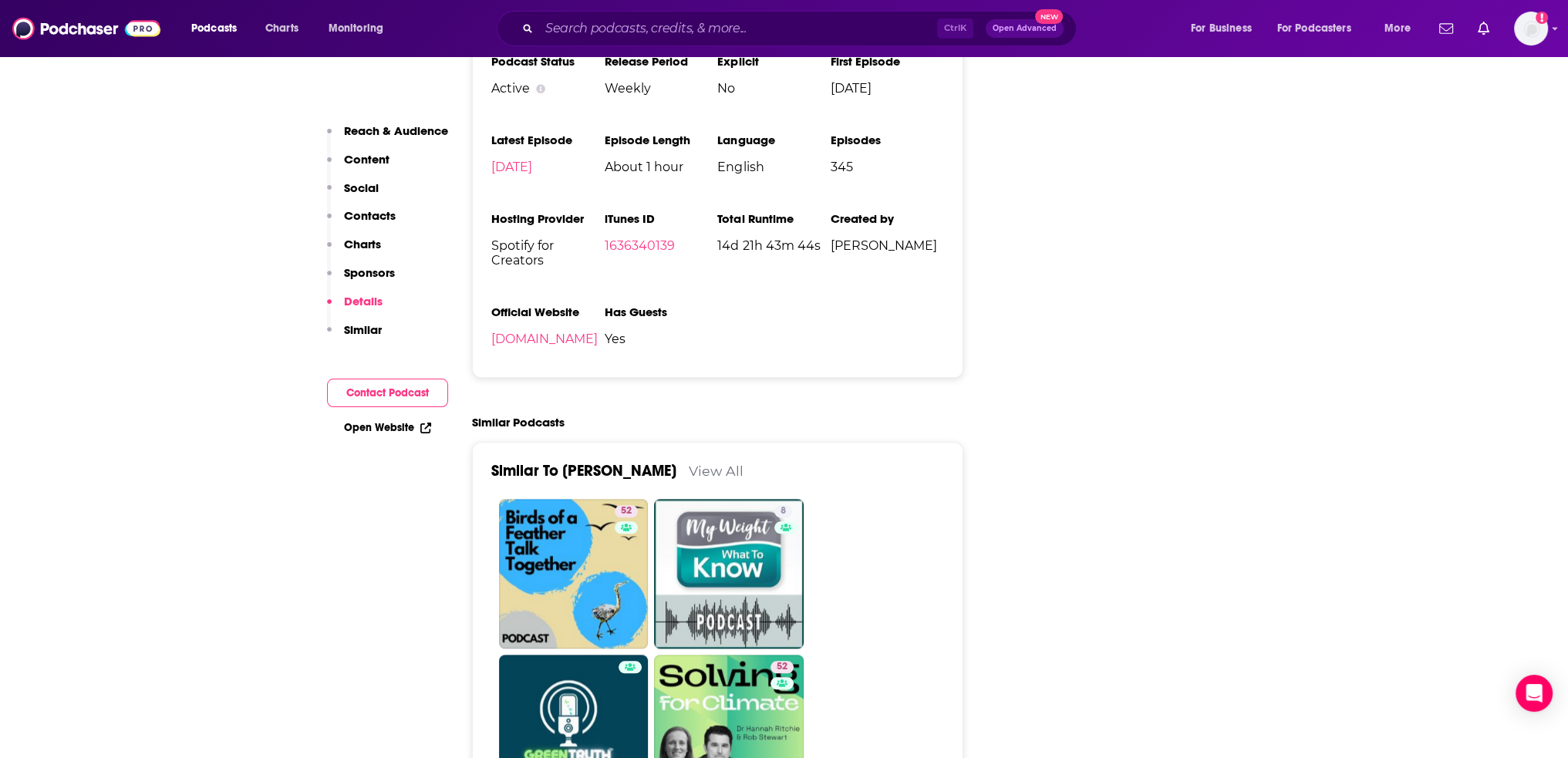
click at [559, 309] on li "Official Website [DOMAIN_NAME]" at bounding box center [548, 331] width 113 height 54
click at [571, 331] on link "[DOMAIN_NAME]" at bounding box center [544, 338] width 106 height 15
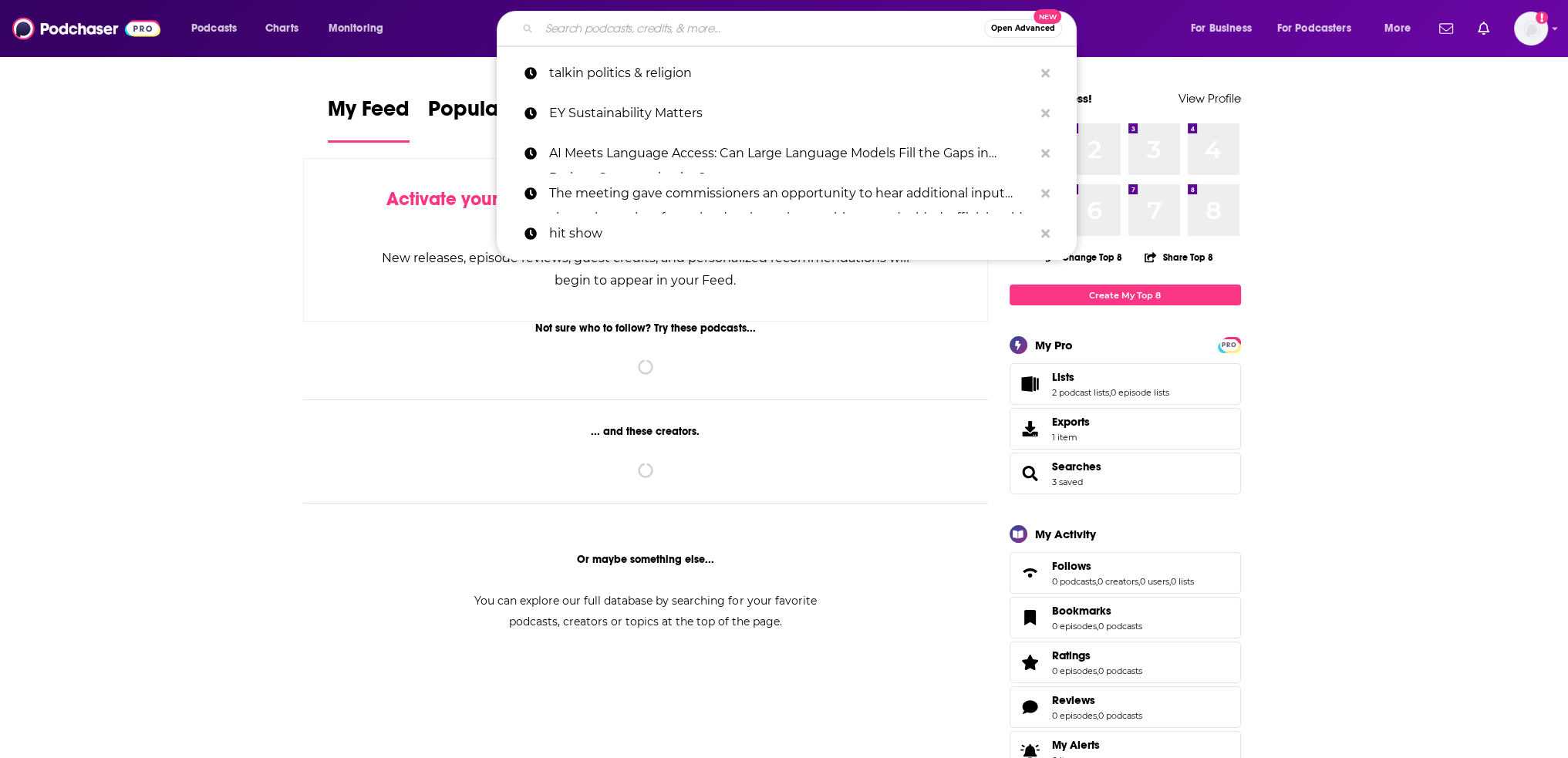
click at [596, 37] on input "Search podcasts, credits, & more..." at bounding box center [761, 28] width 445 height 24
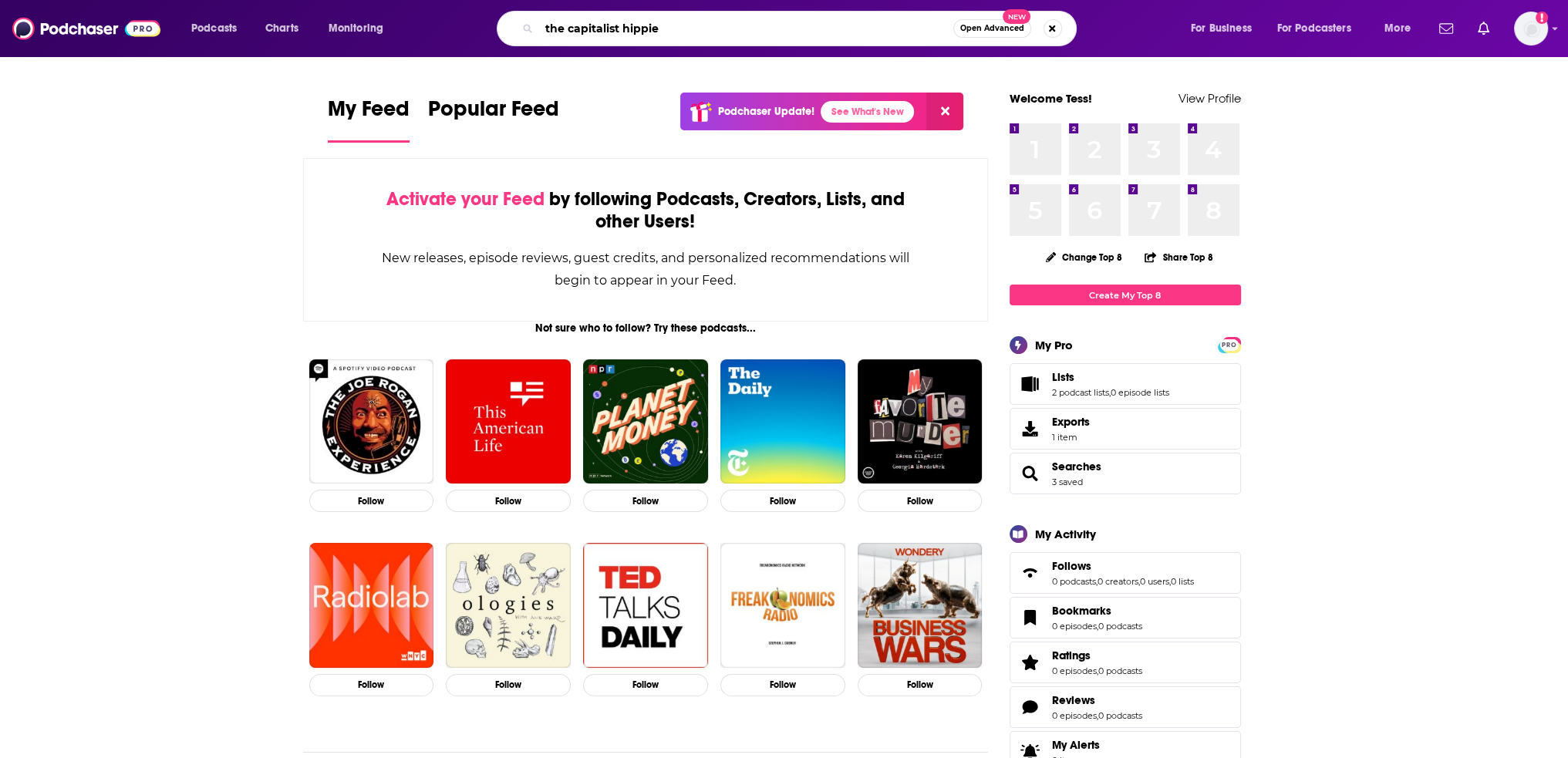
type input "the capitalist hippie"
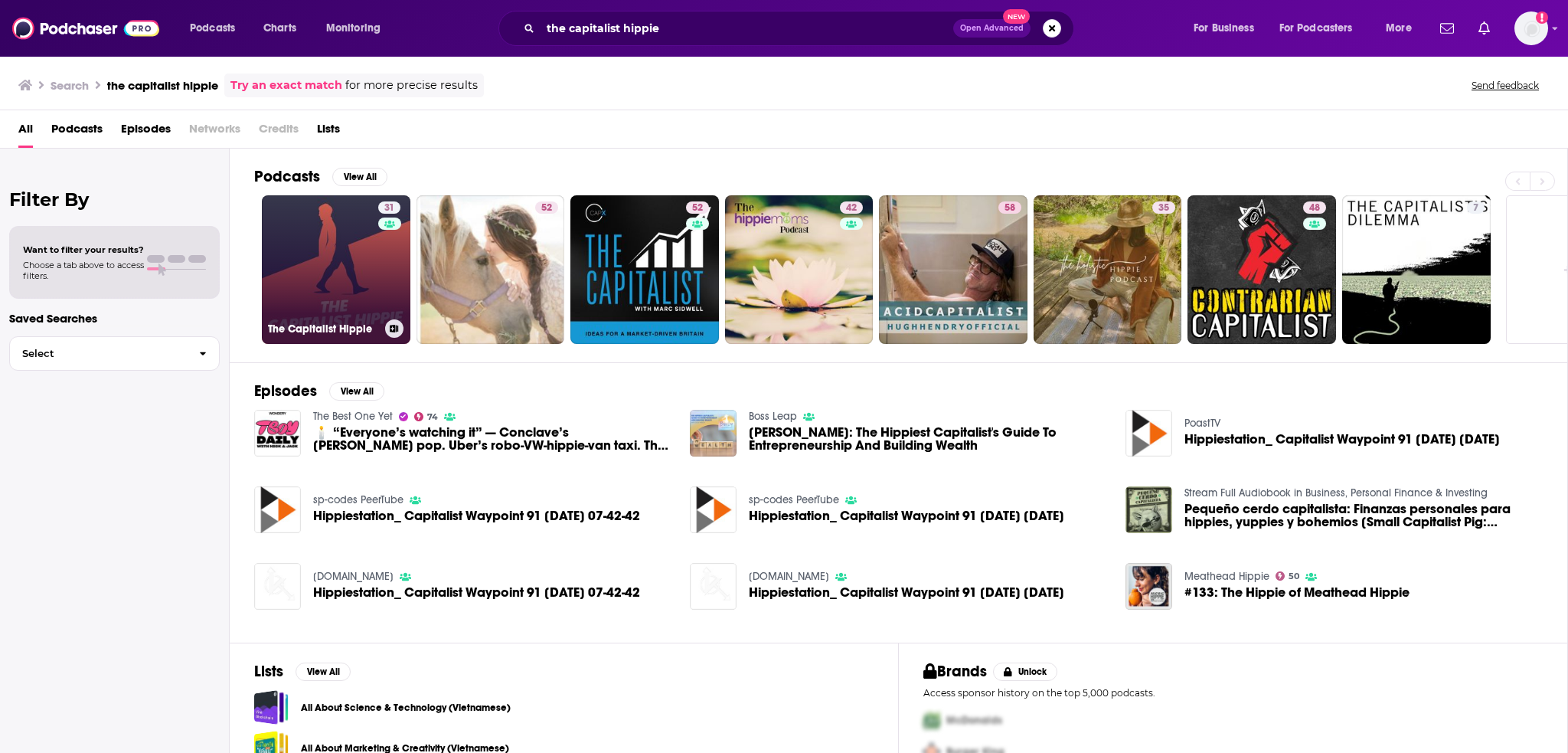
click at [379, 256] on div "31" at bounding box center [391, 260] width 26 height 118
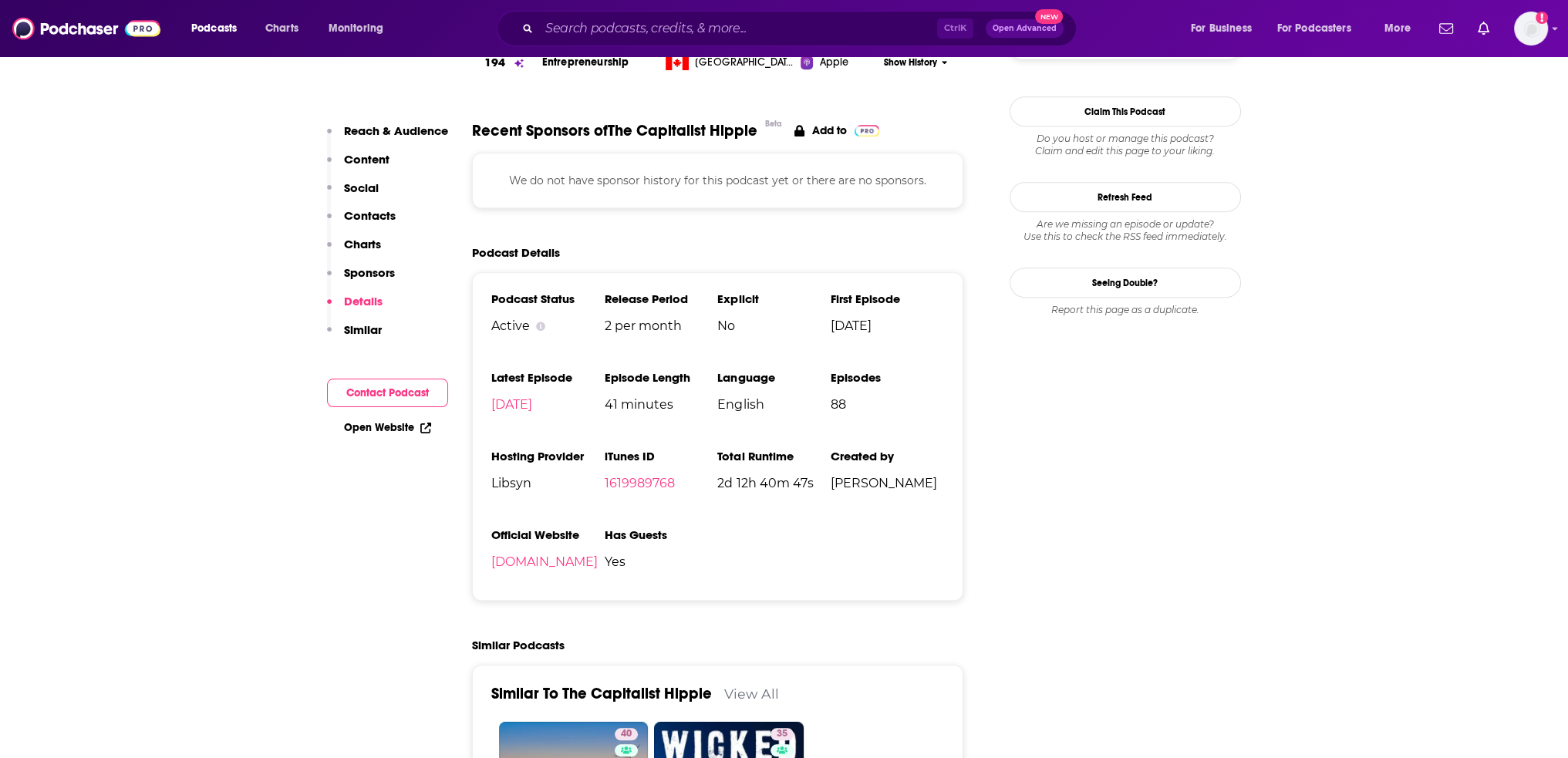
scroll to position [1619, 0]
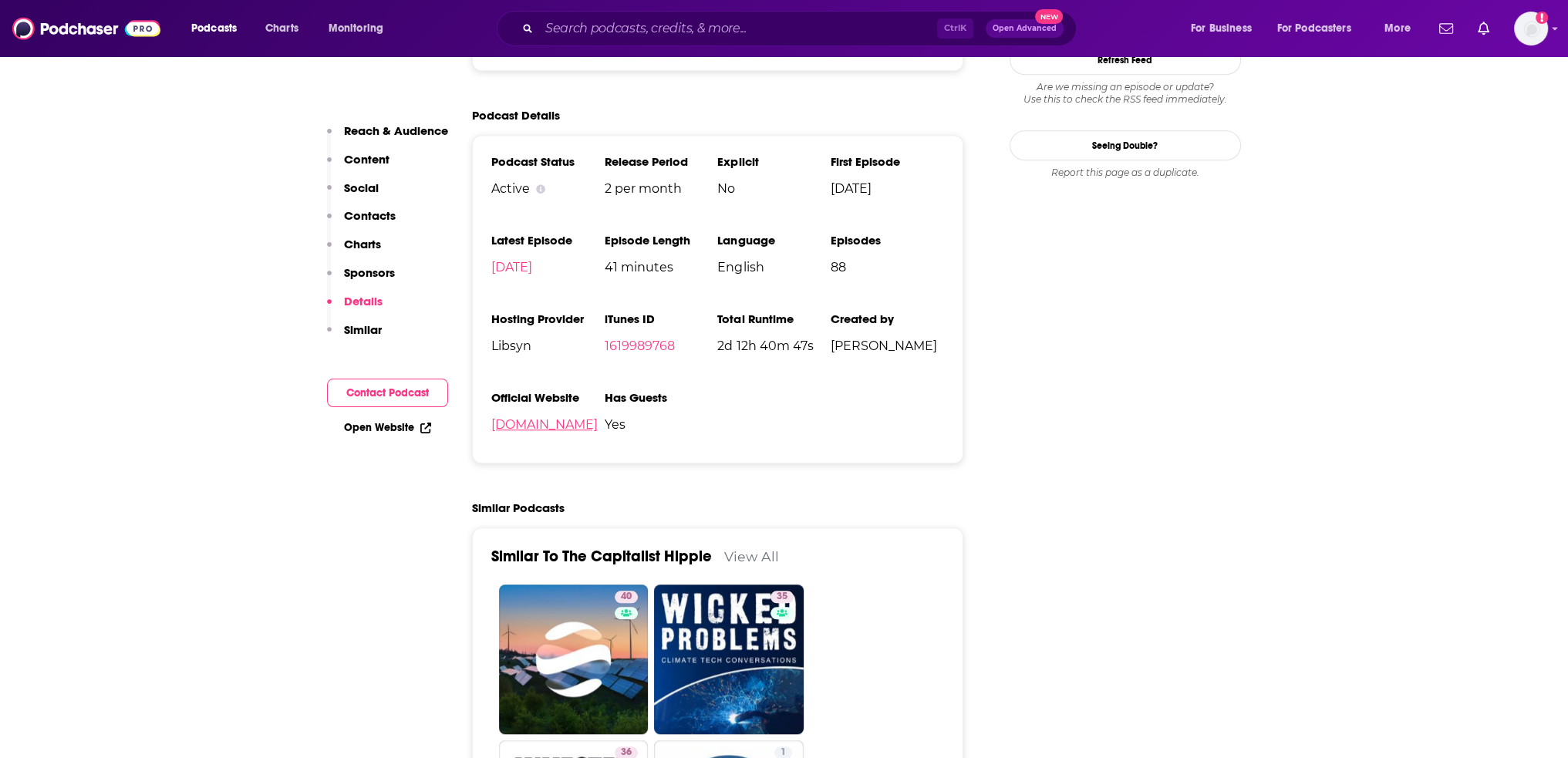
click at [568, 432] on link "thecapitalisthippie.com" at bounding box center [544, 424] width 106 height 15
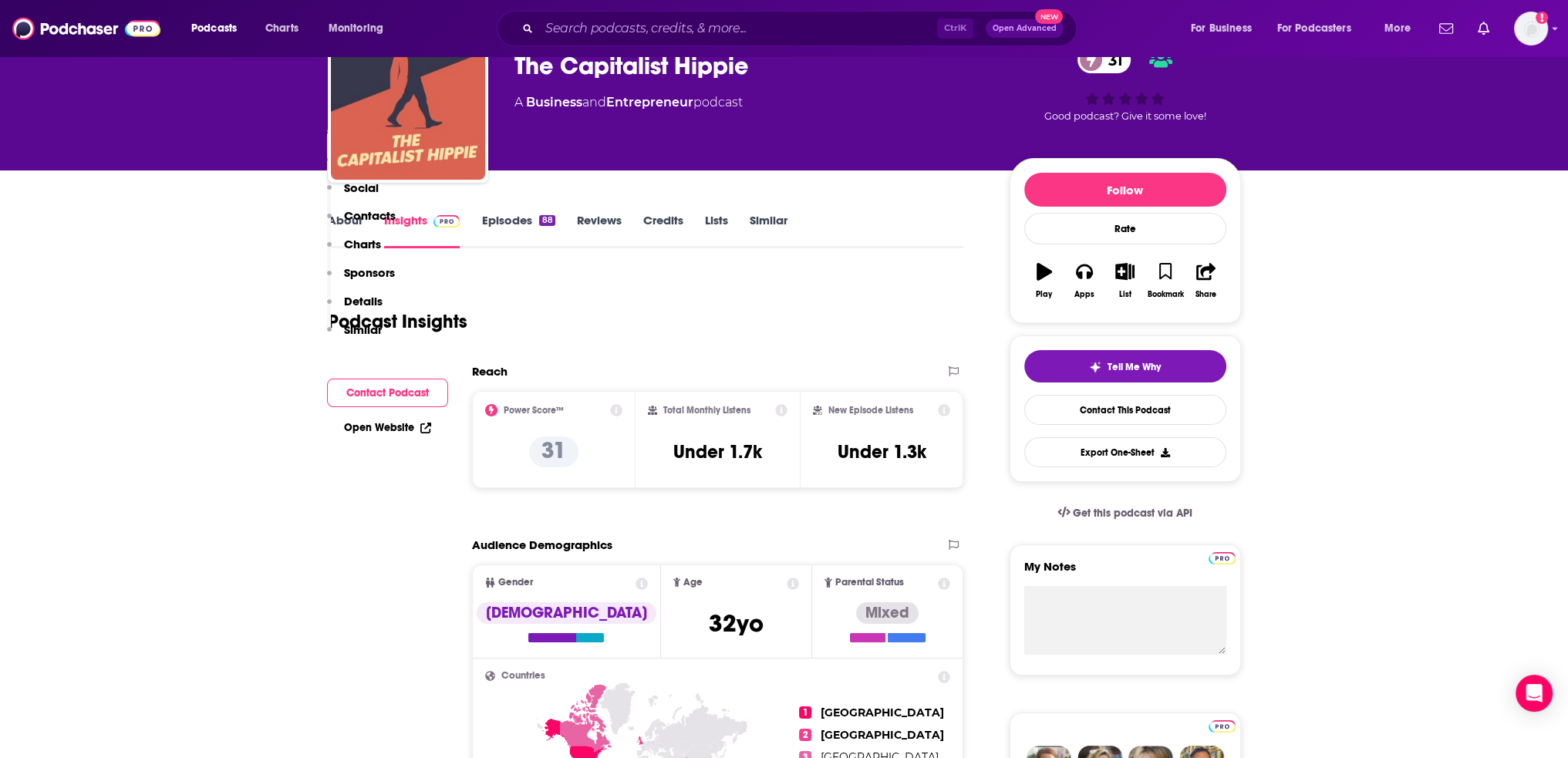
scroll to position [0, 0]
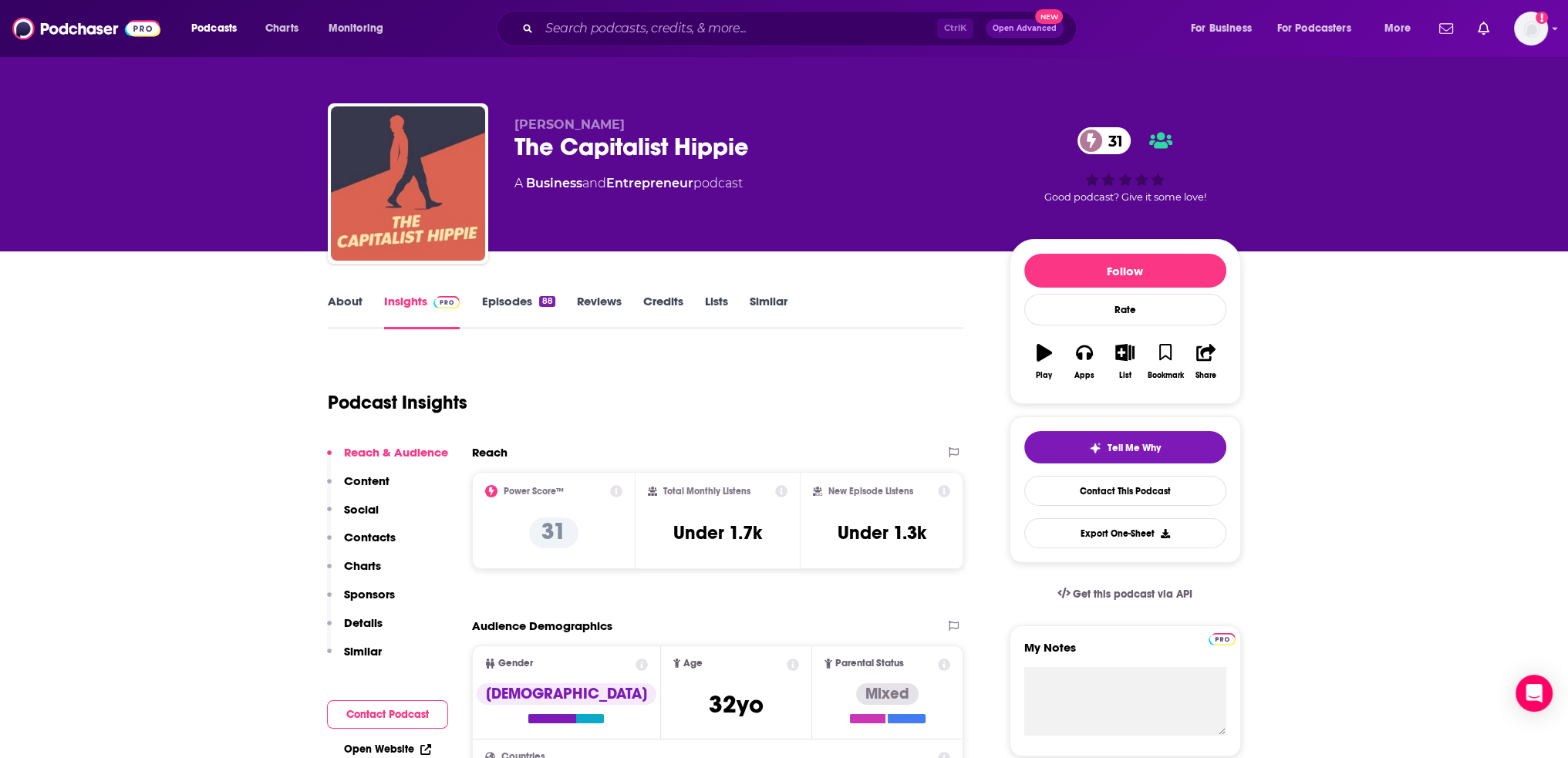
click at [343, 304] on link "About" at bounding box center [345, 311] width 35 height 35
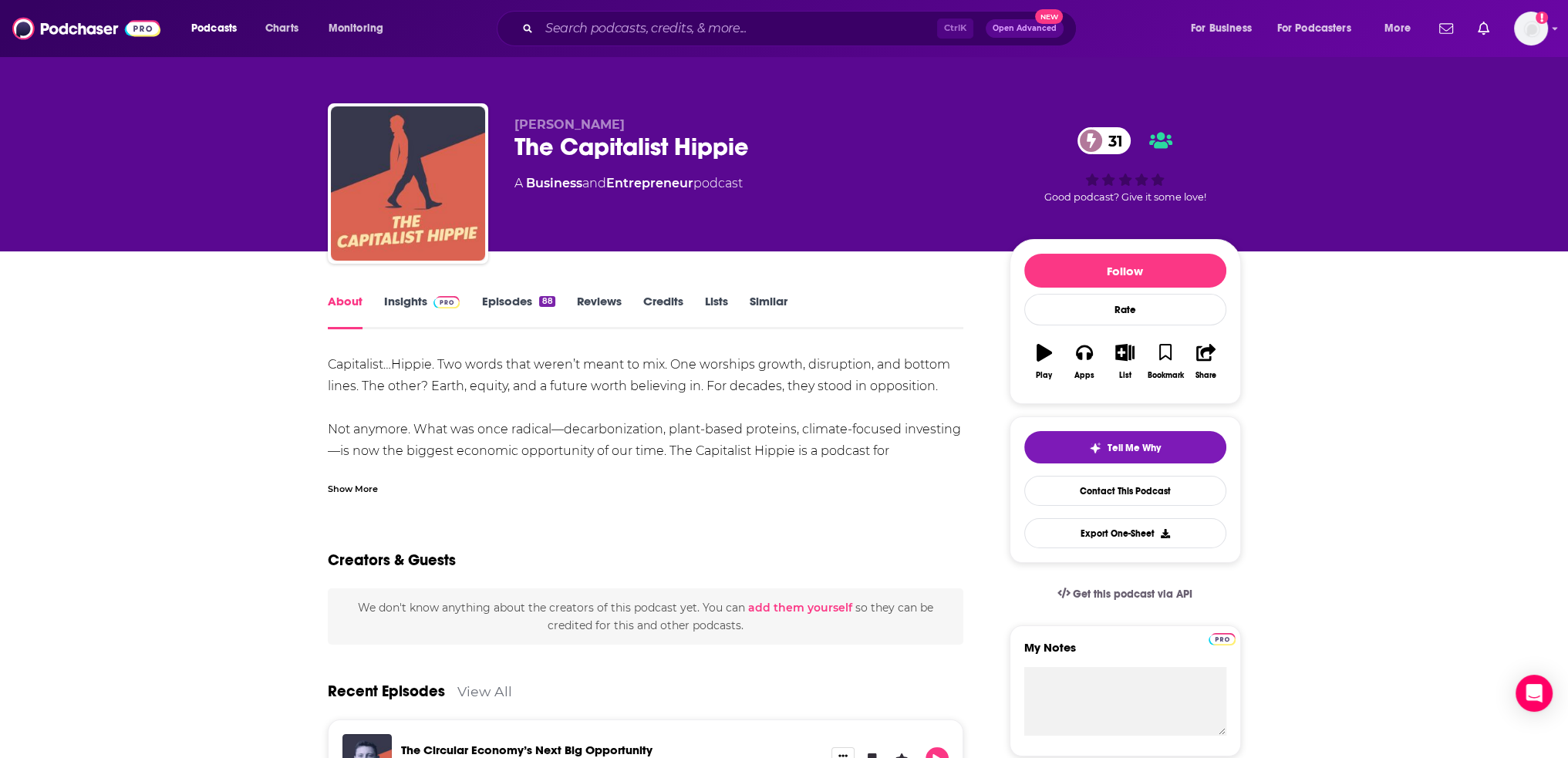
click at [349, 486] on div "Show More" at bounding box center [352, 487] width 50 height 15
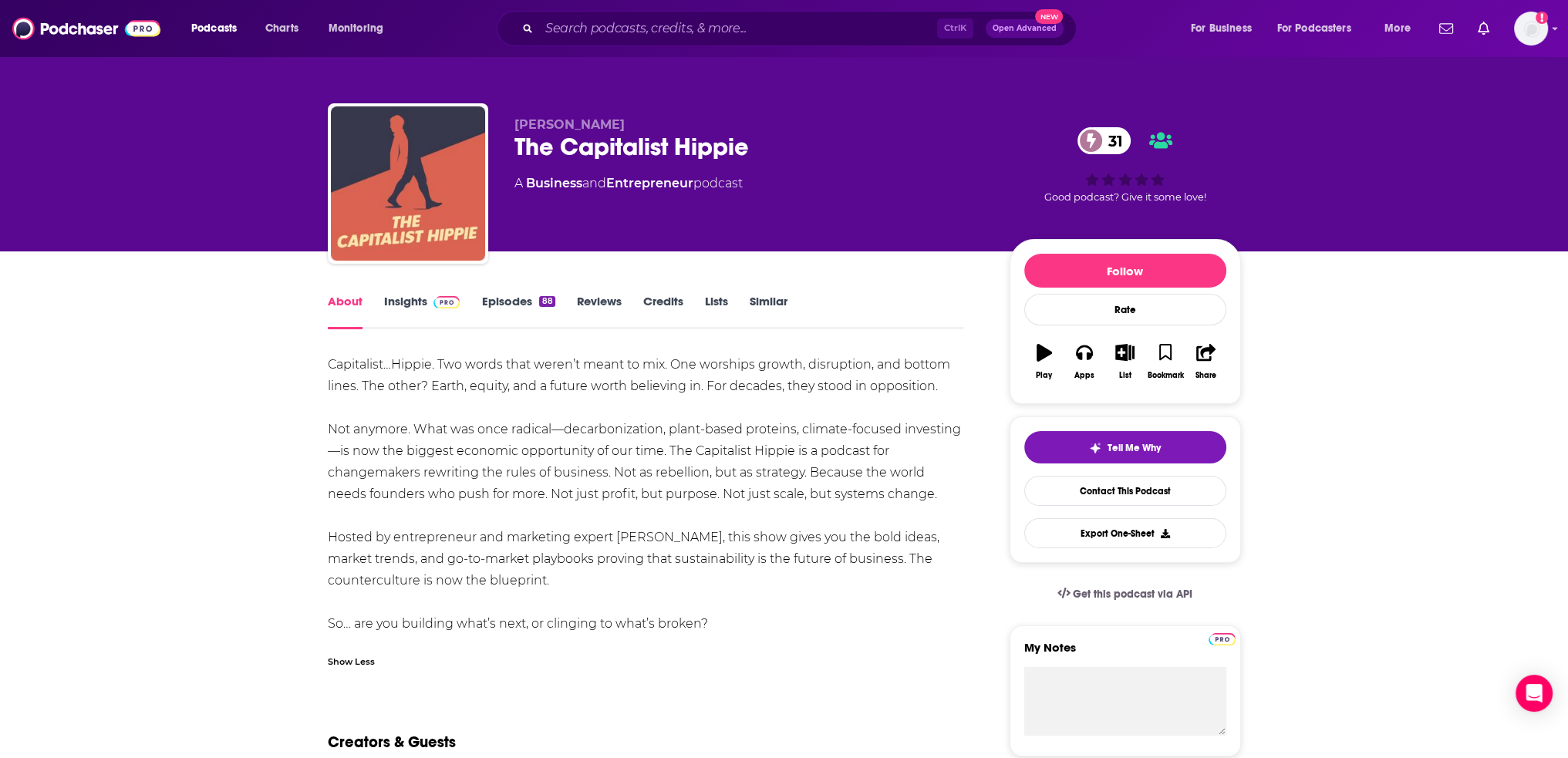
drag, startPoint x: 903, startPoint y: 489, endPoint x: 413, endPoint y: 434, distance: 493.1
click at [413, 434] on div "Capitalist…Hippie. Two words that weren’t meant to mix. One worships growth, di…" at bounding box center [645, 494] width 636 height 281
copy div "What was once radical—decarbonization, plant-based proteins, climate-focused in…"
click at [407, 302] on link "Insights" at bounding box center [422, 311] width 76 height 35
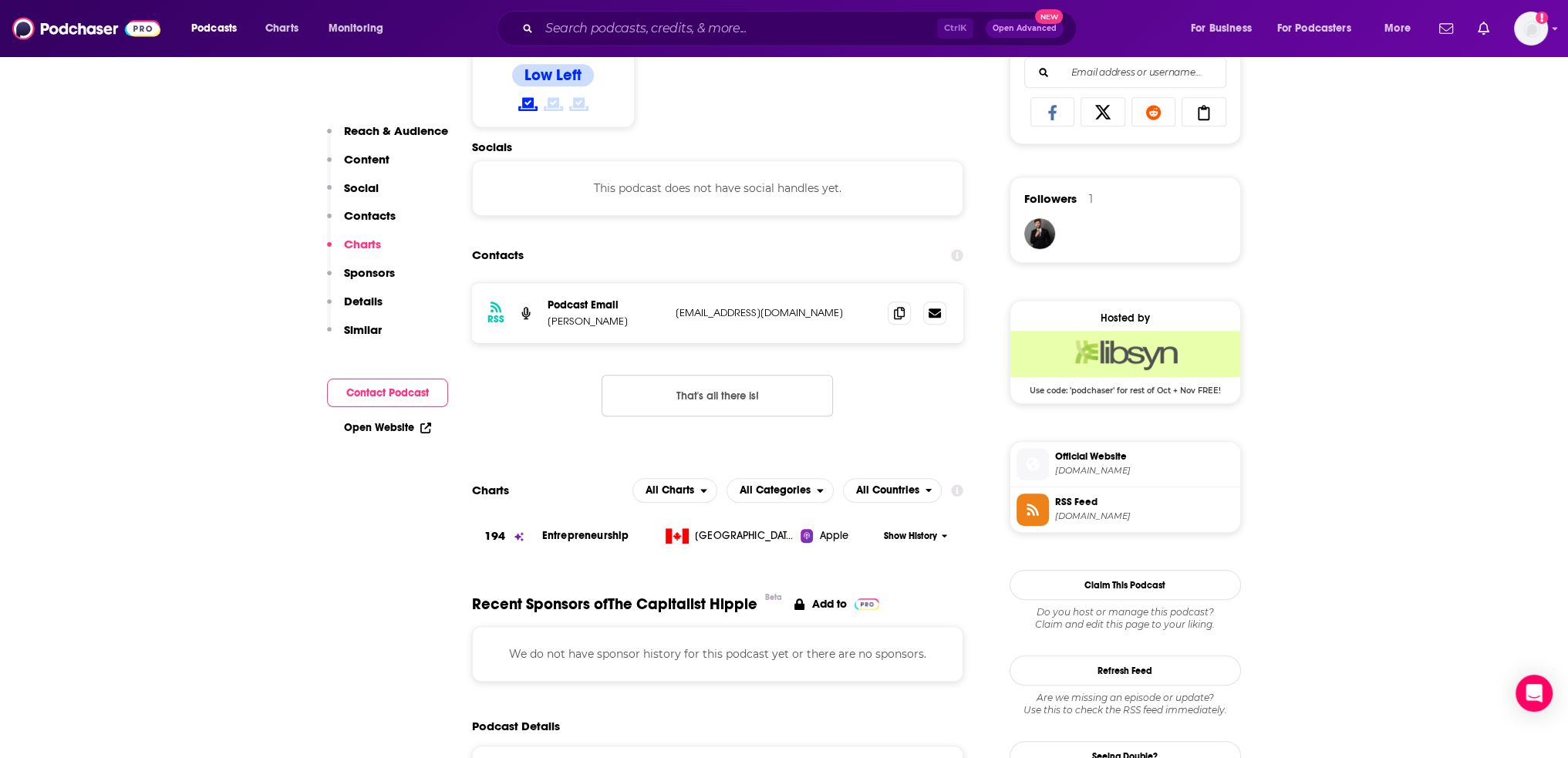
scroll to position [1003, 0]
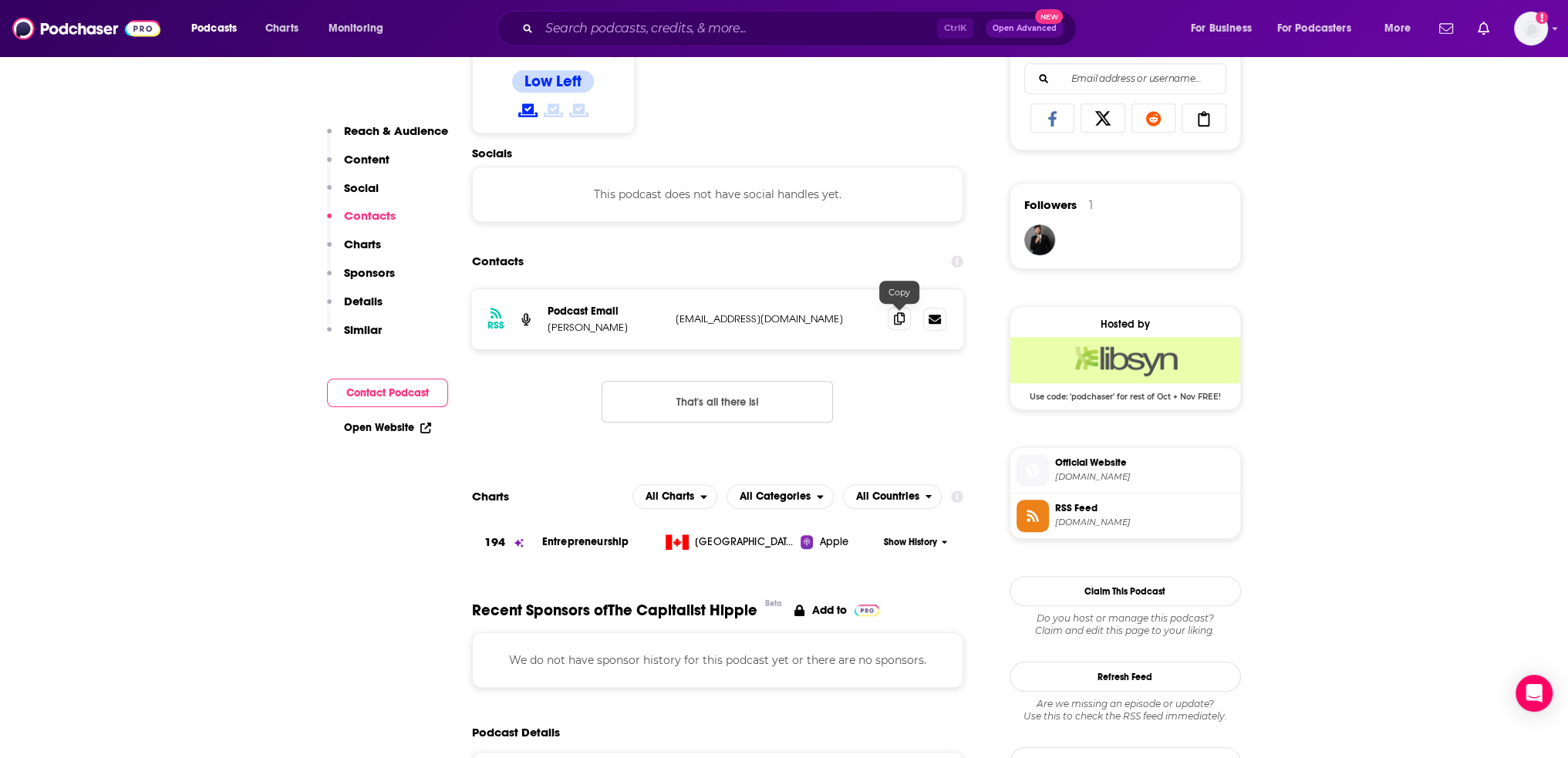
click at [896, 317] on icon at bounding box center [899, 318] width 11 height 13
